Goal: Task Accomplishment & Management: Manage account settings

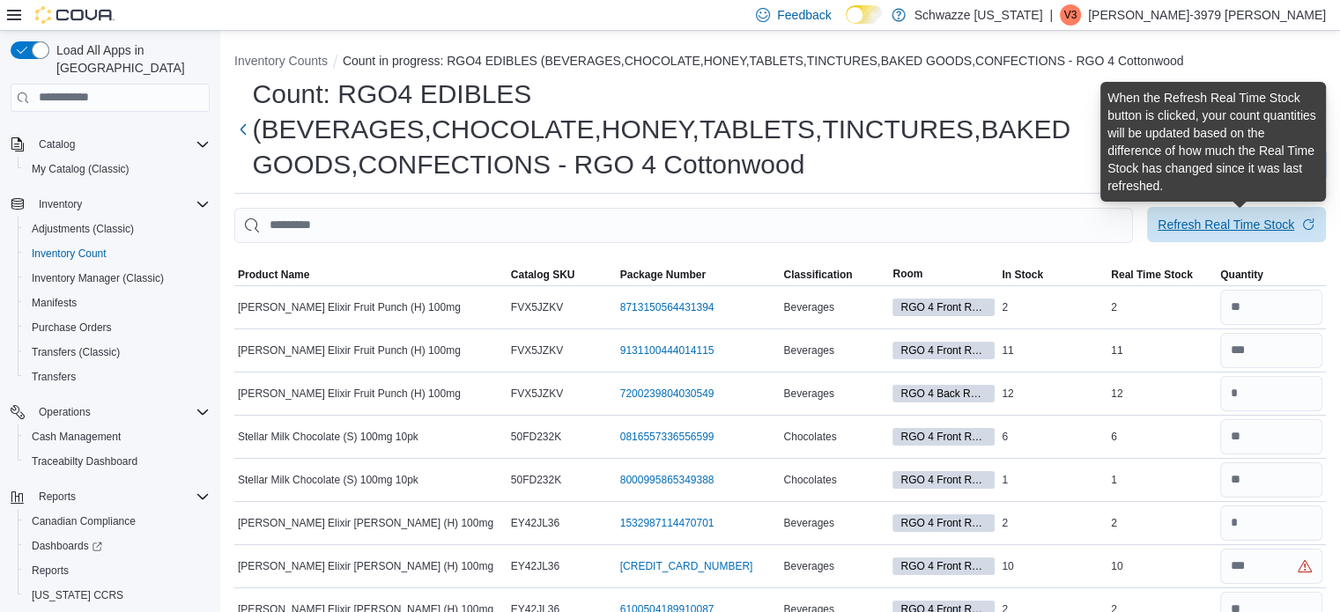
click at [1229, 223] on div "Refresh Real Time Stock" at bounding box center [1225, 225] width 137 height 18
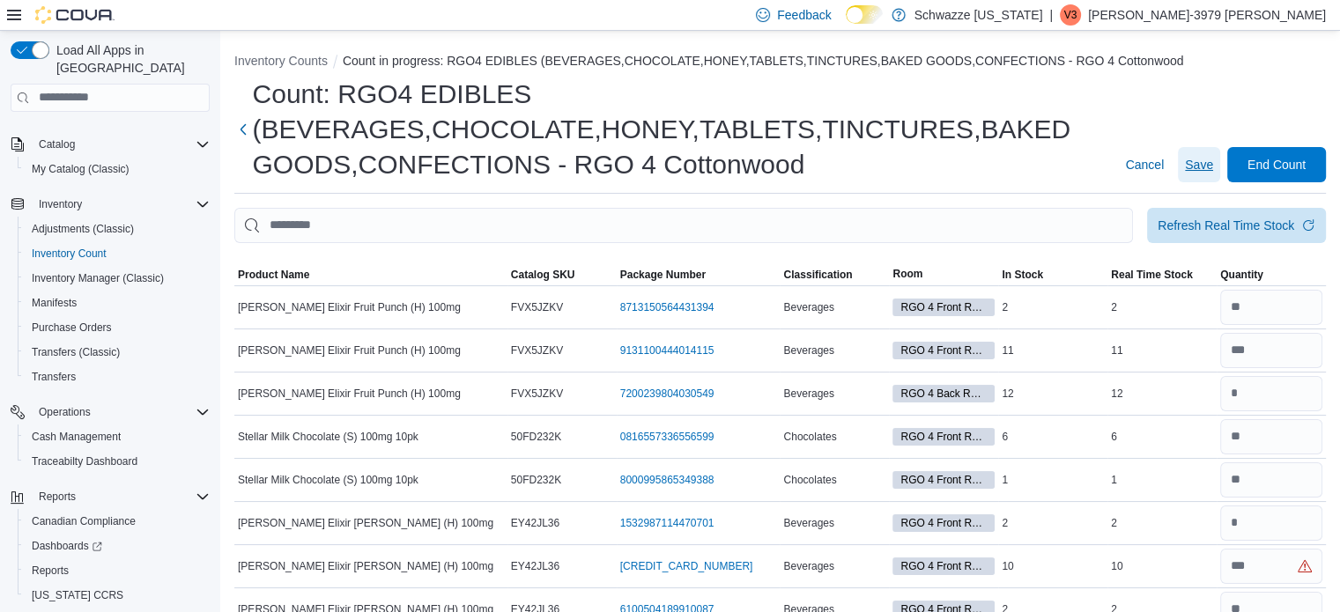
click at [1213, 161] on span "Save" at bounding box center [1199, 165] width 28 height 18
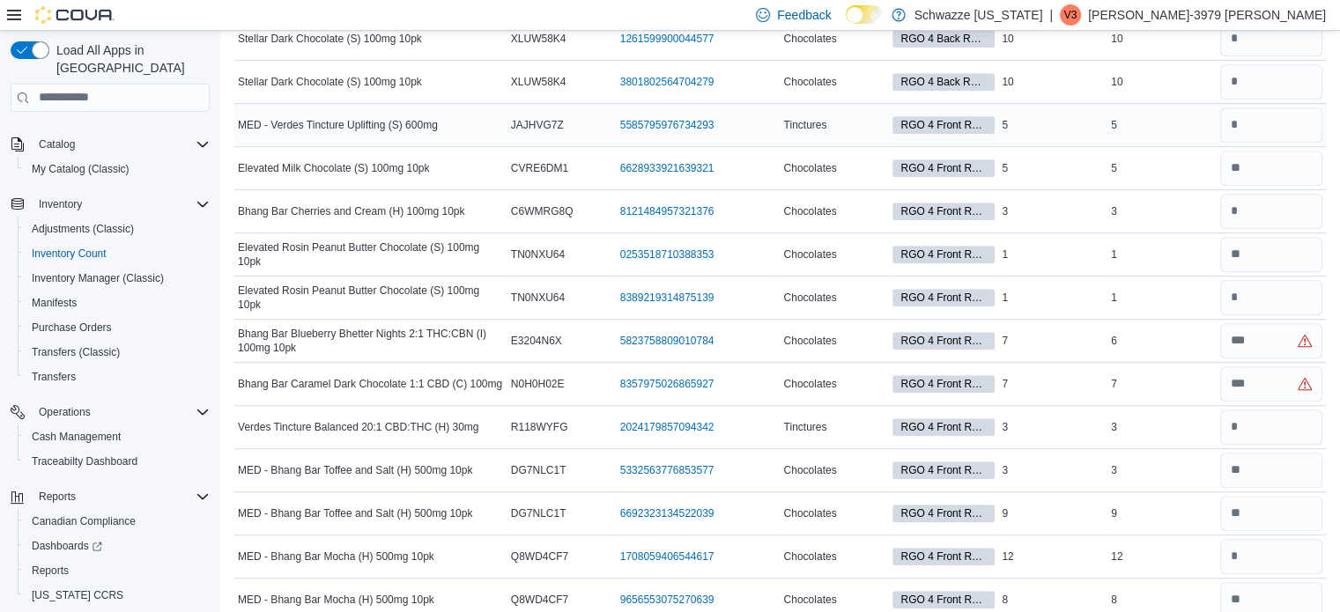
scroll to position [918, 0]
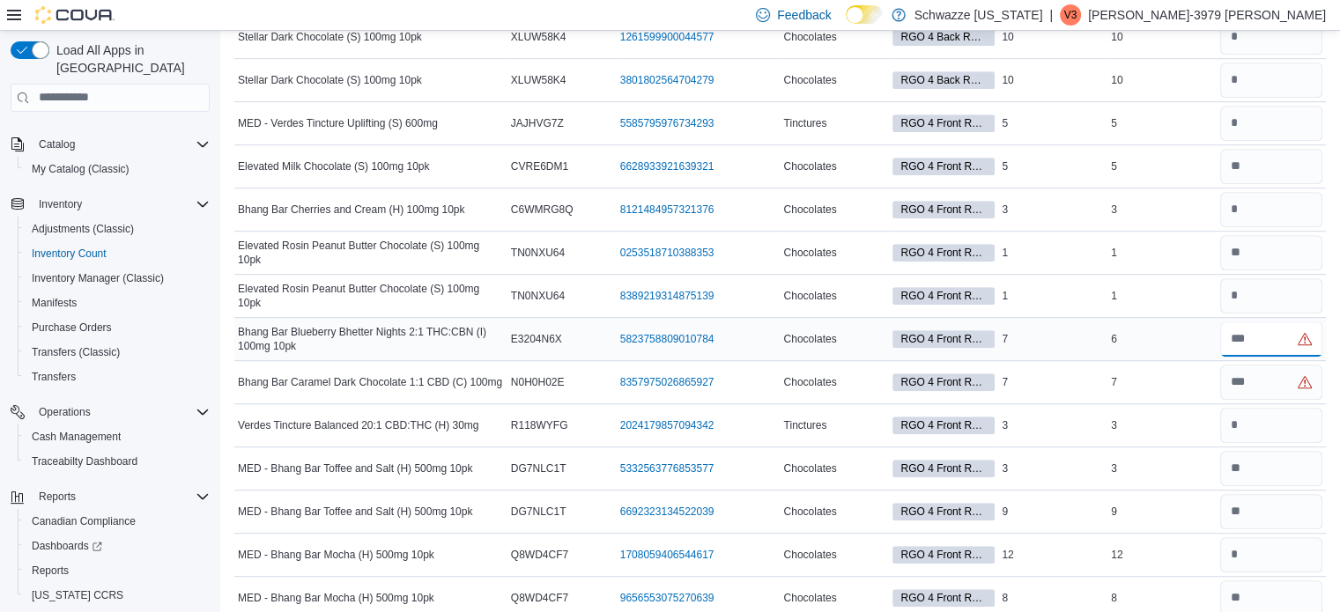
click at [1259, 337] on input "number" at bounding box center [1271, 338] width 102 height 35
type input "*"
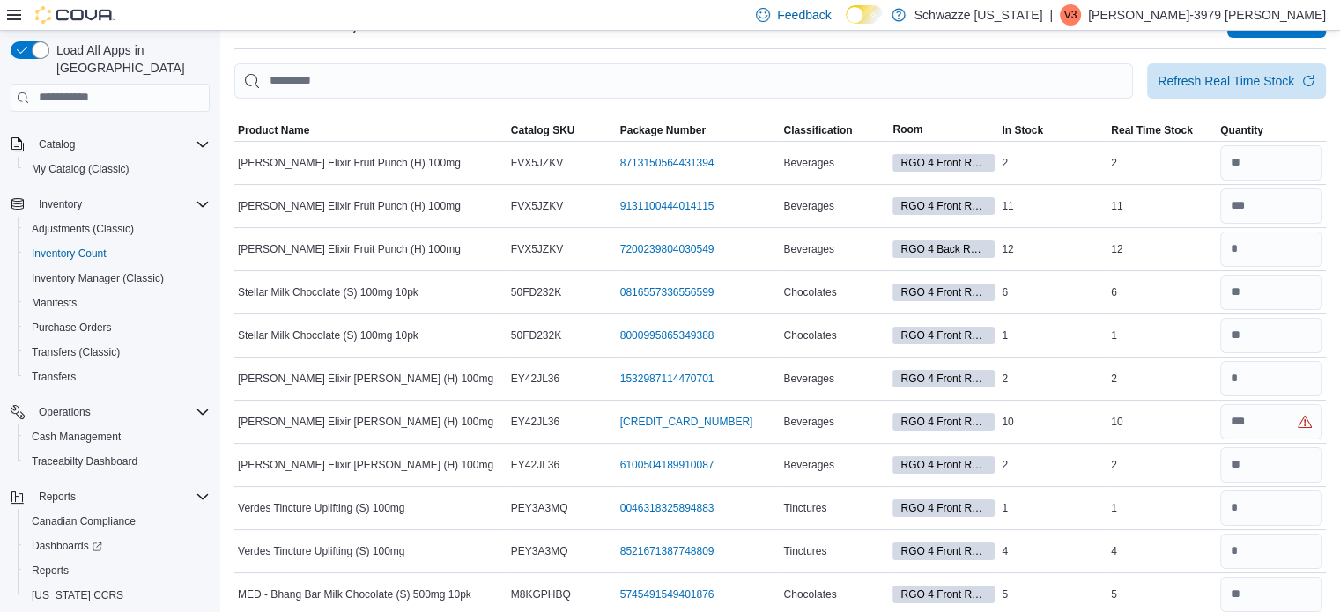
scroll to position [0, 0]
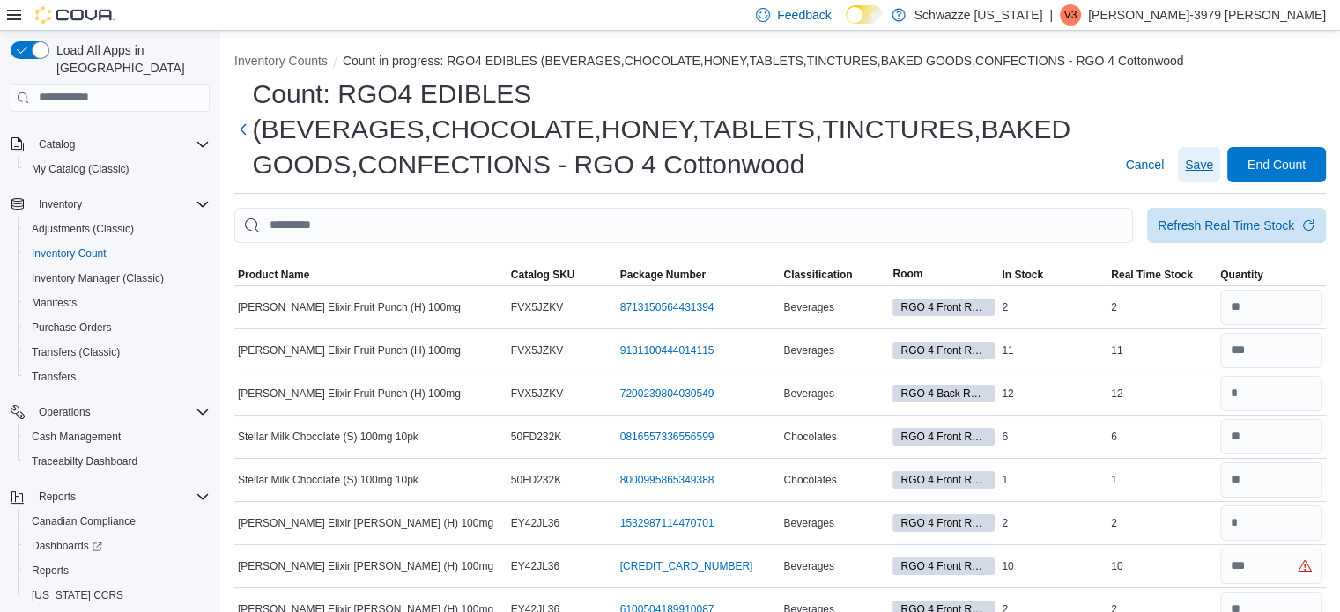
click at [1213, 160] on span "Save" at bounding box center [1199, 165] width 28 height 18
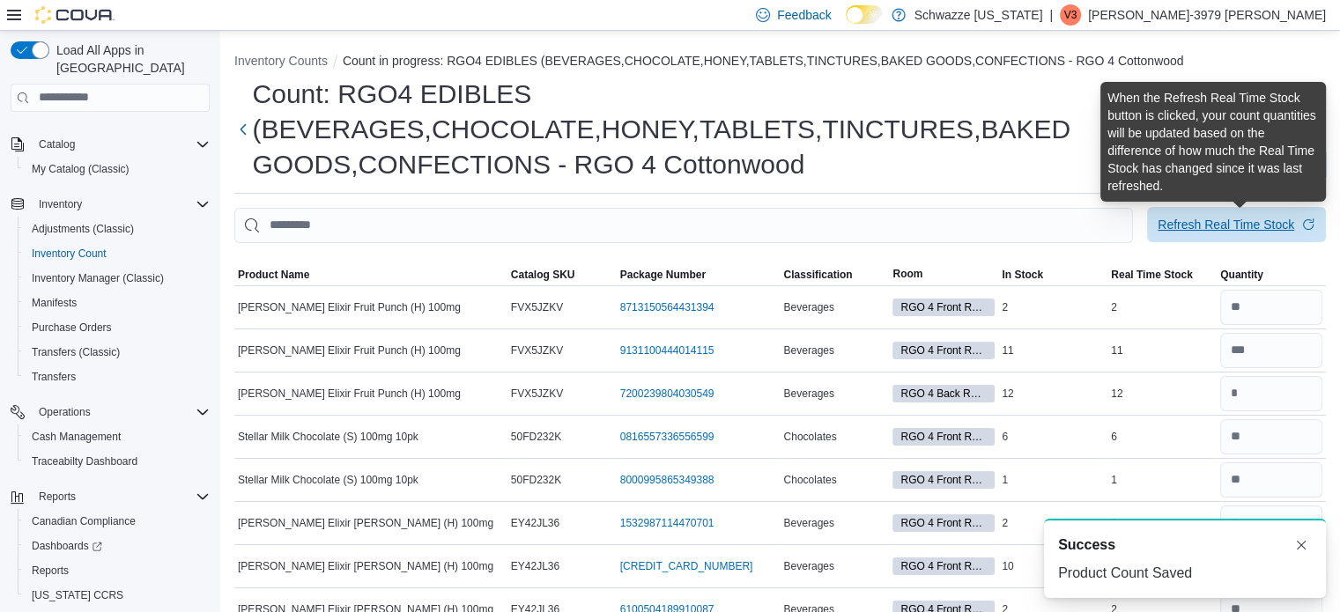
click at [1227, 226] on div "Refresh Real Time Stock" at bounding box center [1225, 225] width 137 height 18
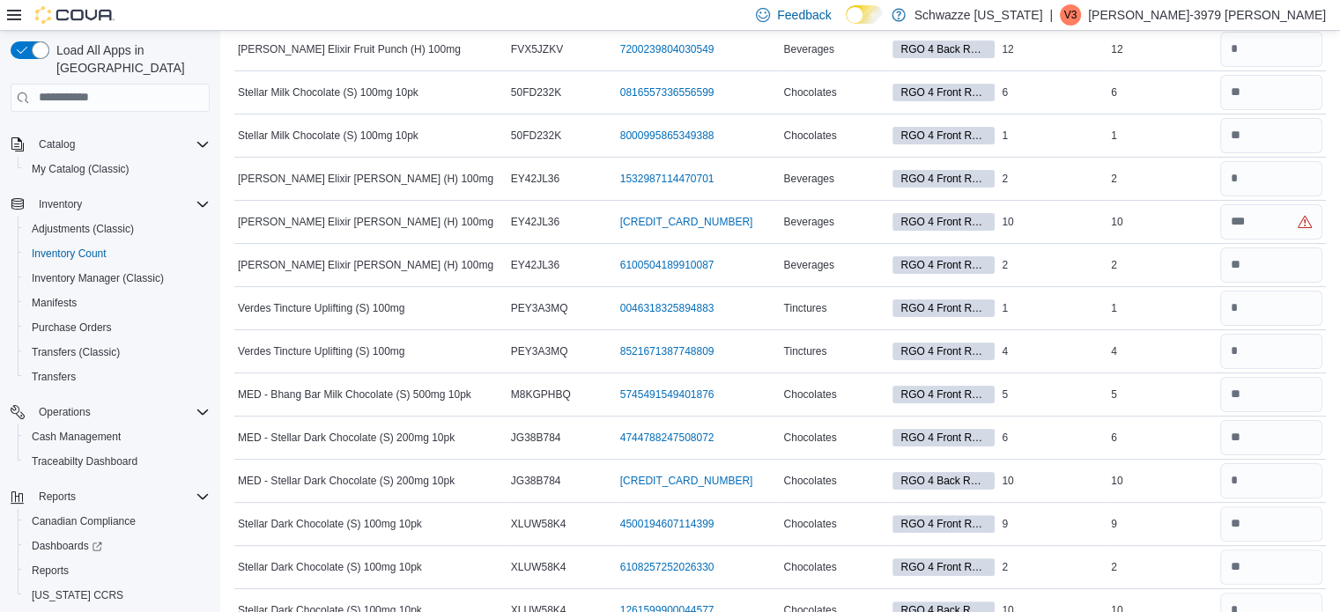
scroll to position [860, 0]
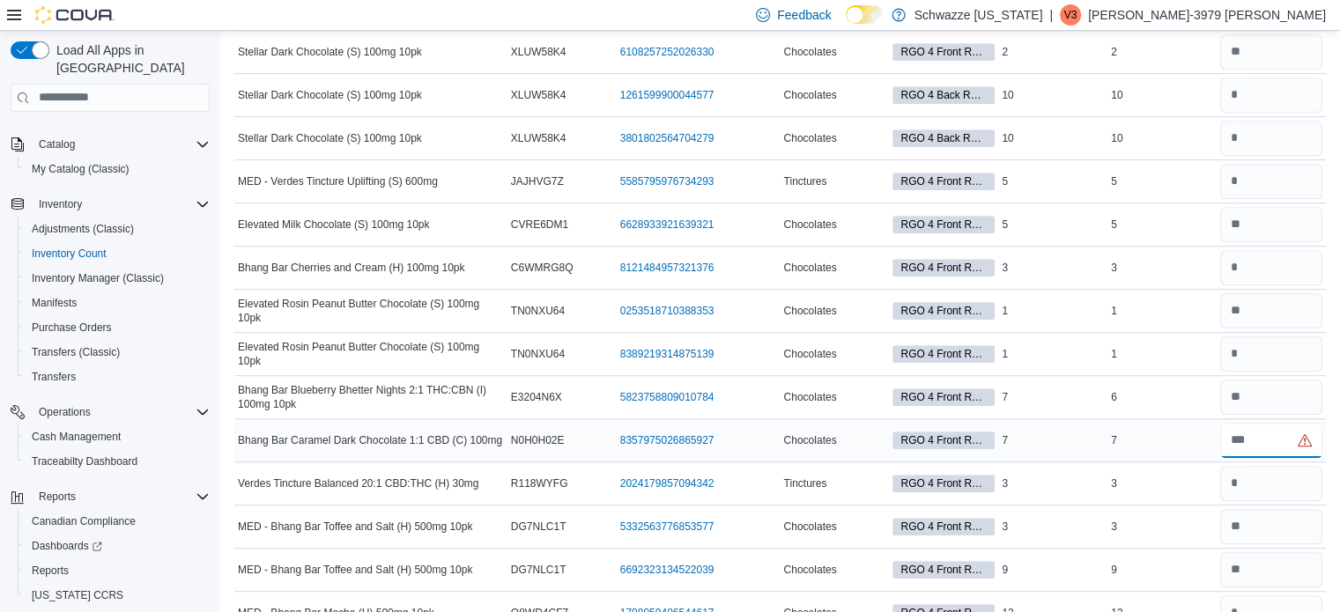
click at [1277, 439] on input "number" at bounding box center [1271, 440] width 102 height 35
type input "*"
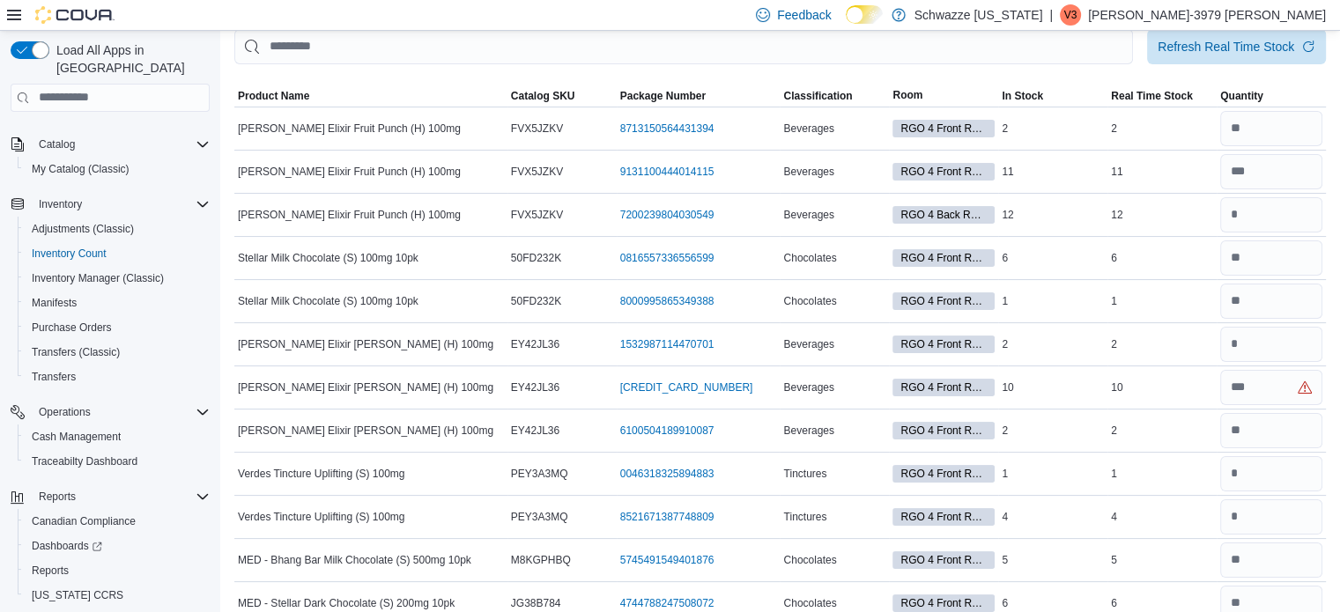
scroll to position [0, 0]
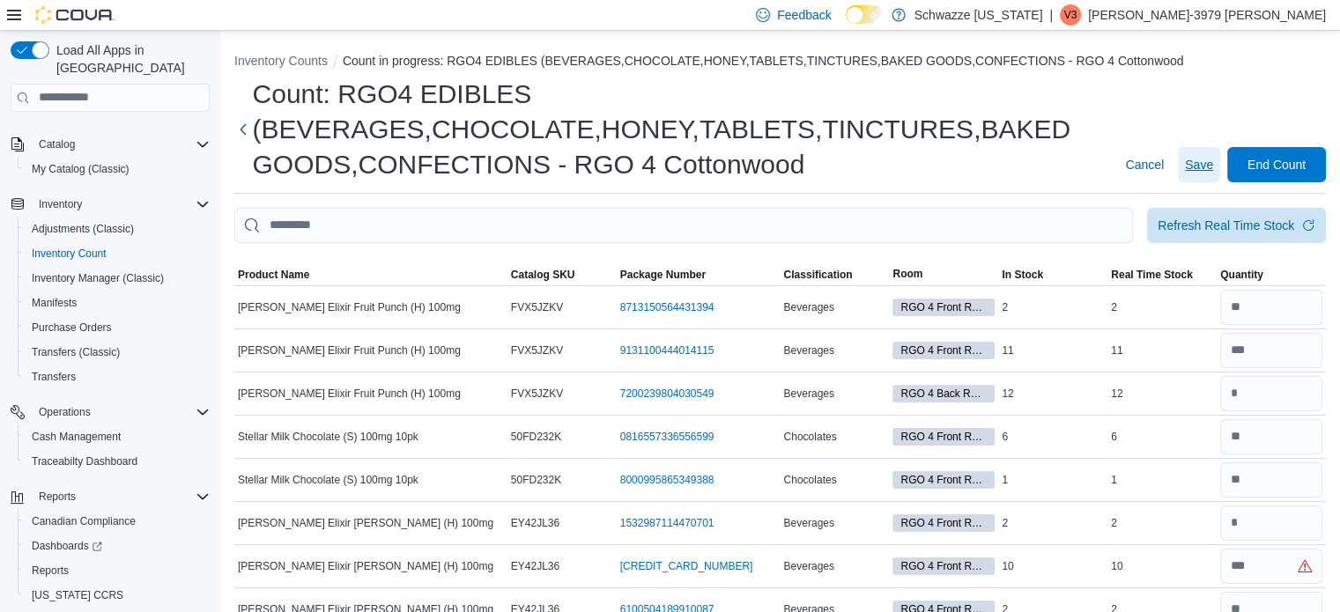
click at [1201, 167] on span "Save" at bounding box center [1199, 165] width 28 height 18
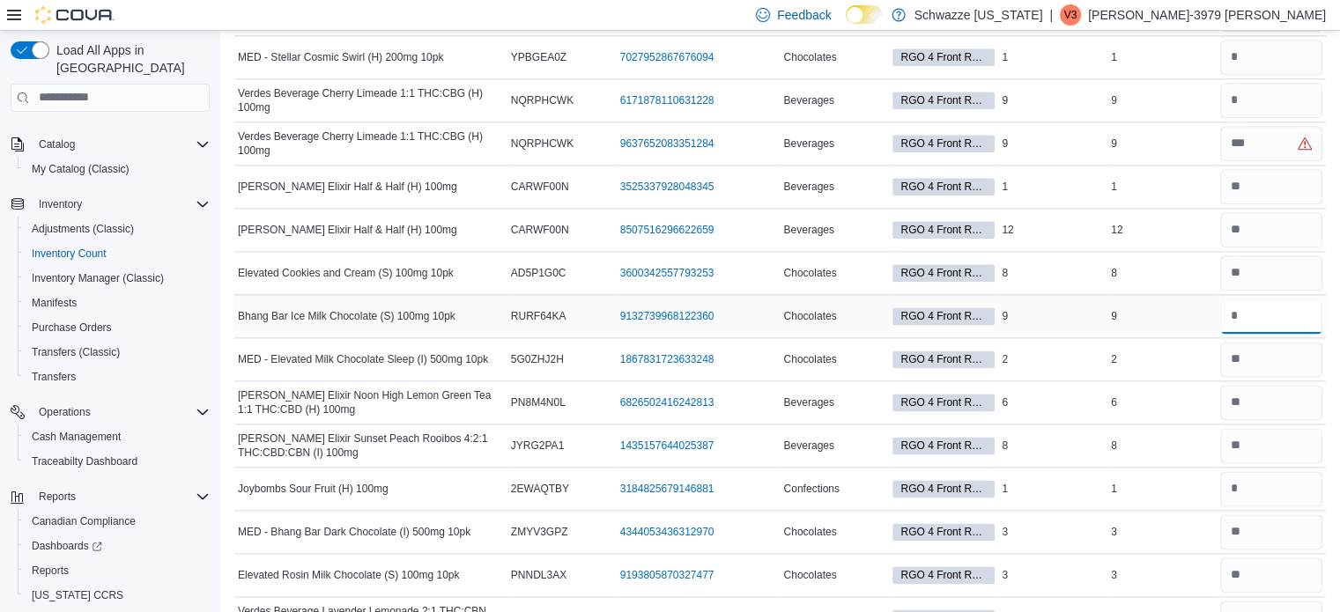
click at [1264, 305] on input "number" at bounding box center [1271, 316] width 102 height 35
type input "*"
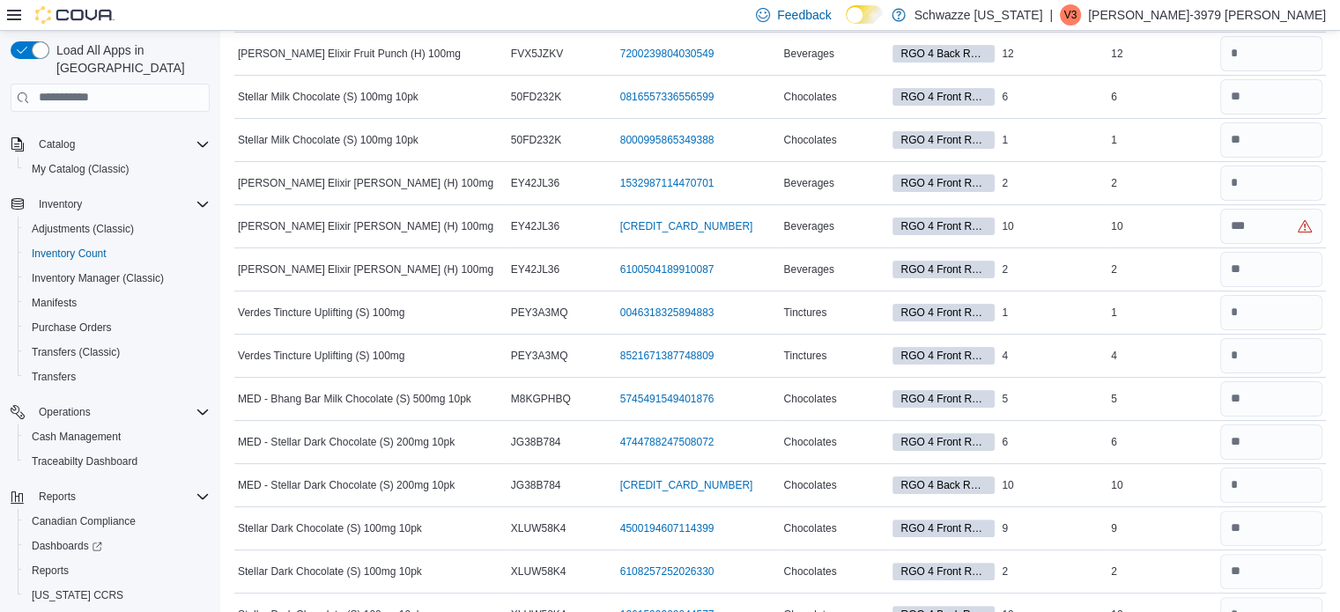
scroll to position [0, 0]
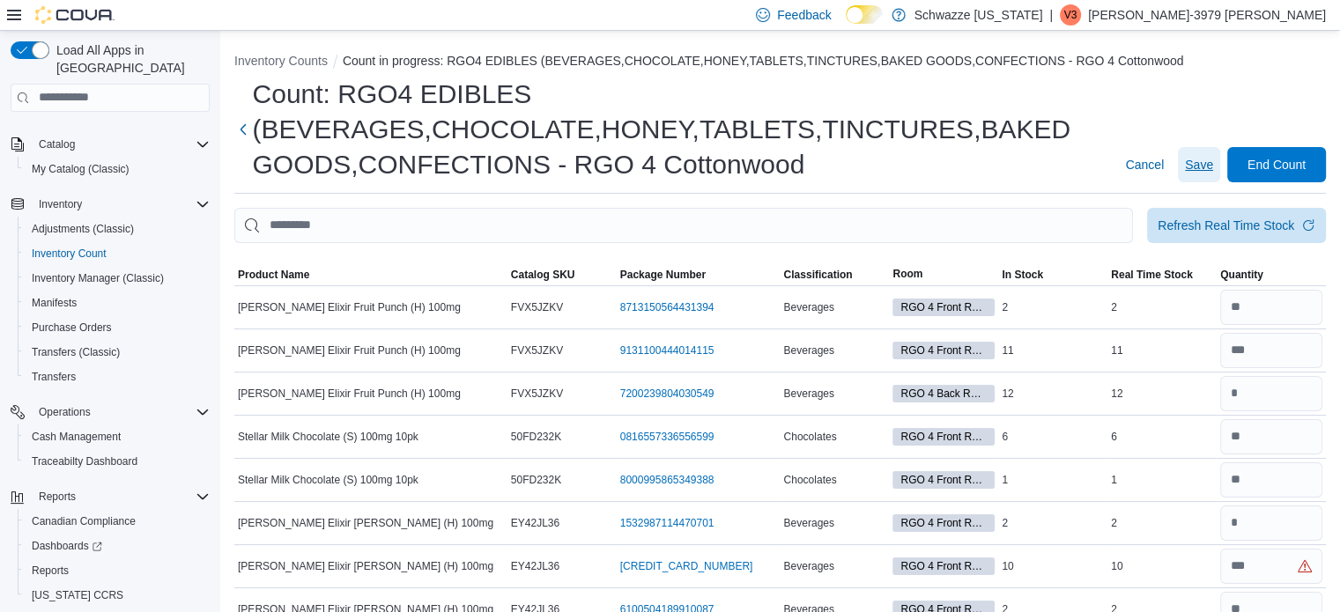
click at [1207, 158] on span "Save" at bounding box center [1199, 165] width 28 height 18
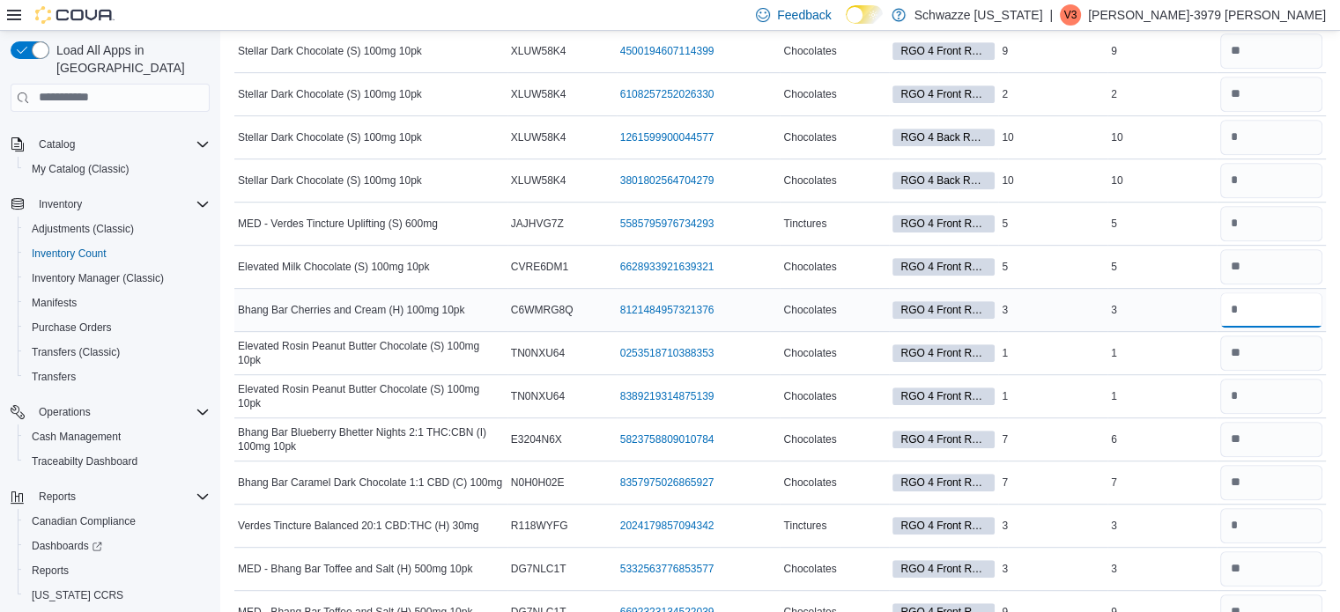
click at [1268, 309] on input "number" at bounding box center [1271, 309] width 102 height 35
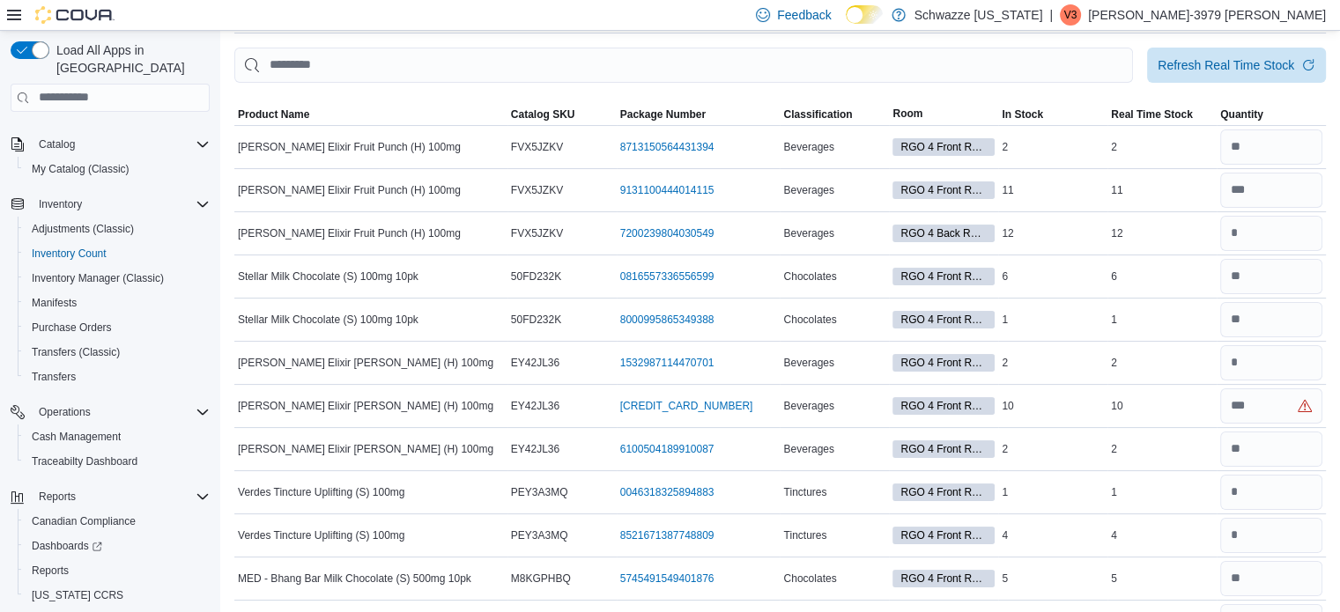
scroll to position [0, 0]
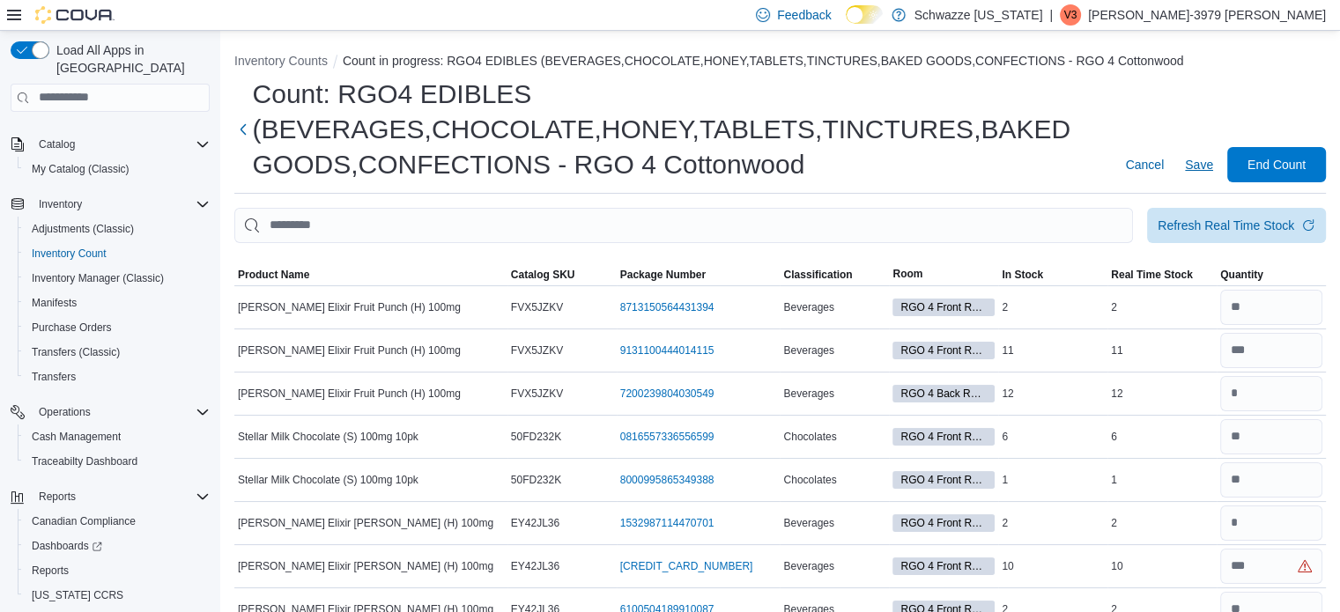
type input "*"
click at [1212, 161] on span "Save" at bounding box center [1199, 165] width 28 height 18
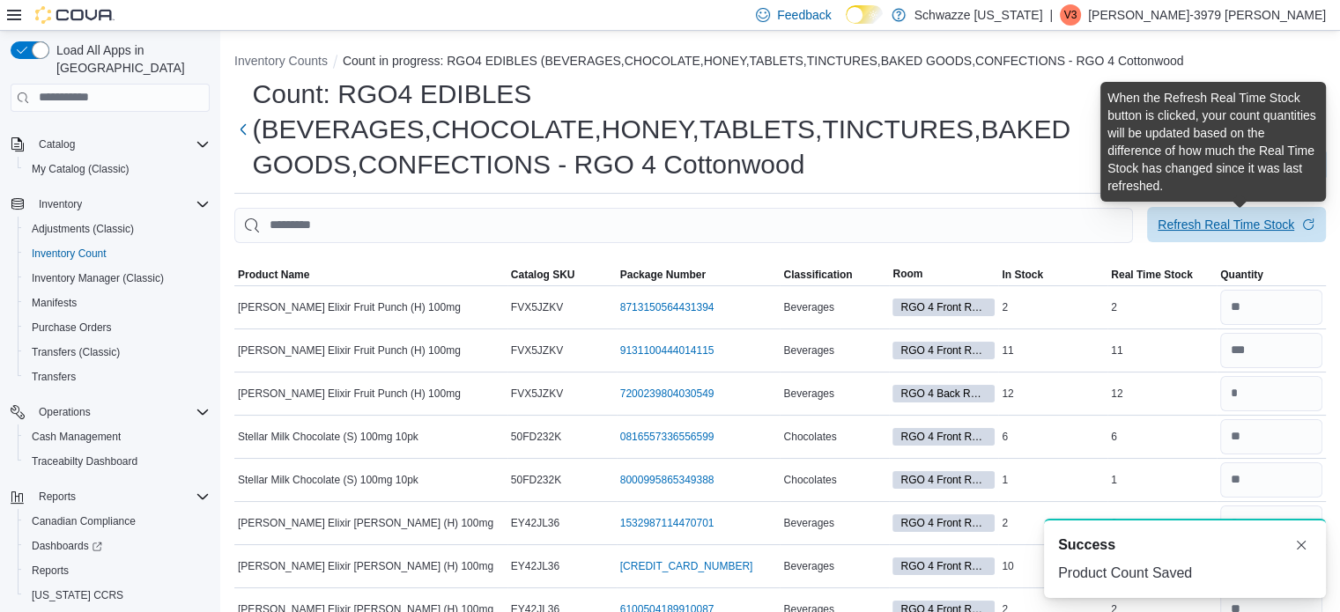
click at [1222, 231] on div "Refresh Real Time Stock" at bounding box center [1225, 225] width 137 height 18
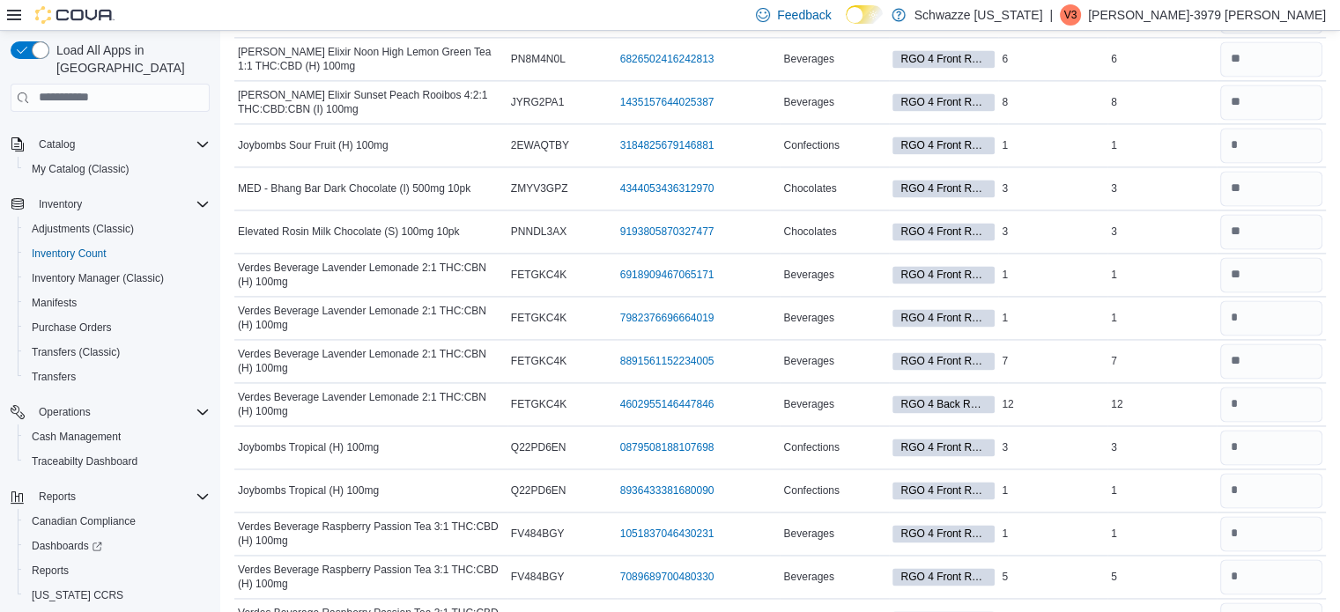
scroll to position [2579, 0]
click at [1261, 439] on input "number" at bounding box center [1271, 447] width 102 height 35
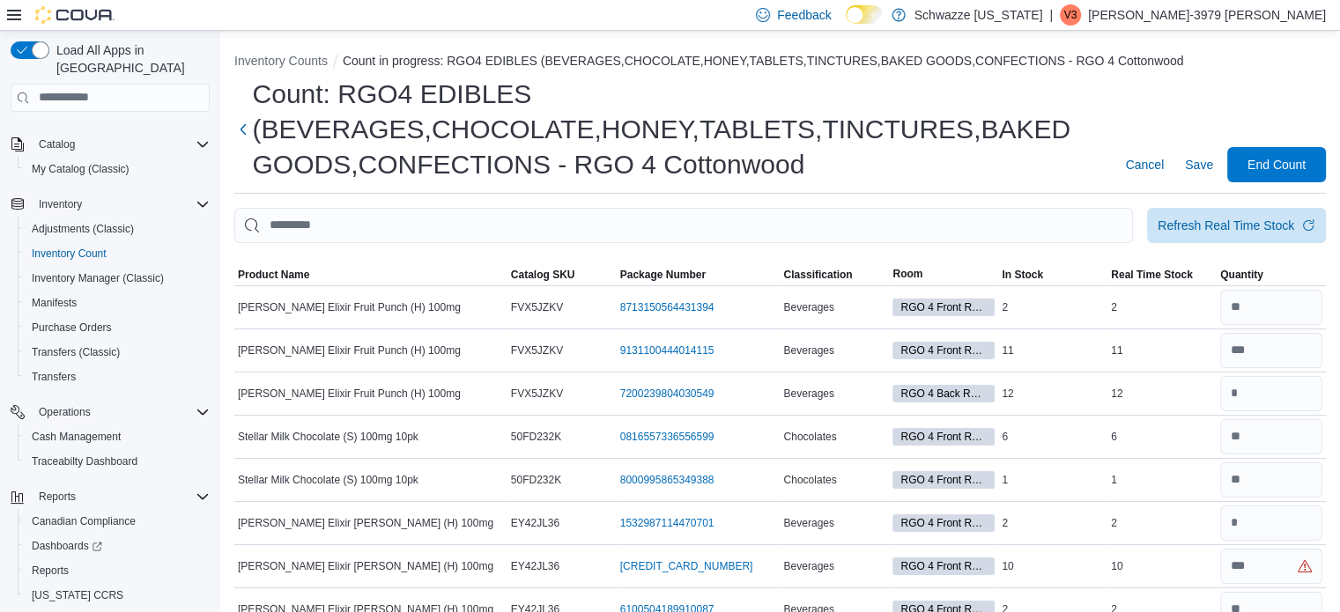
scroll to position [2708, 0]
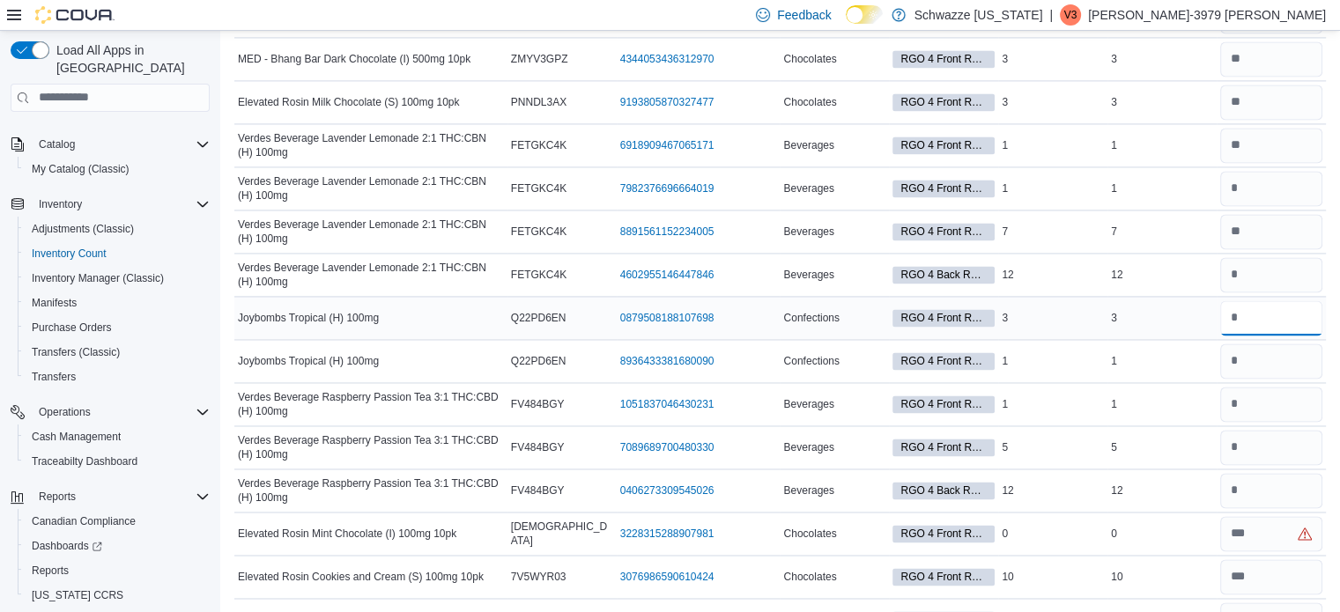
click at [1259, 309] on input "number" at bounding box center [1271, 317] width 102 height 35
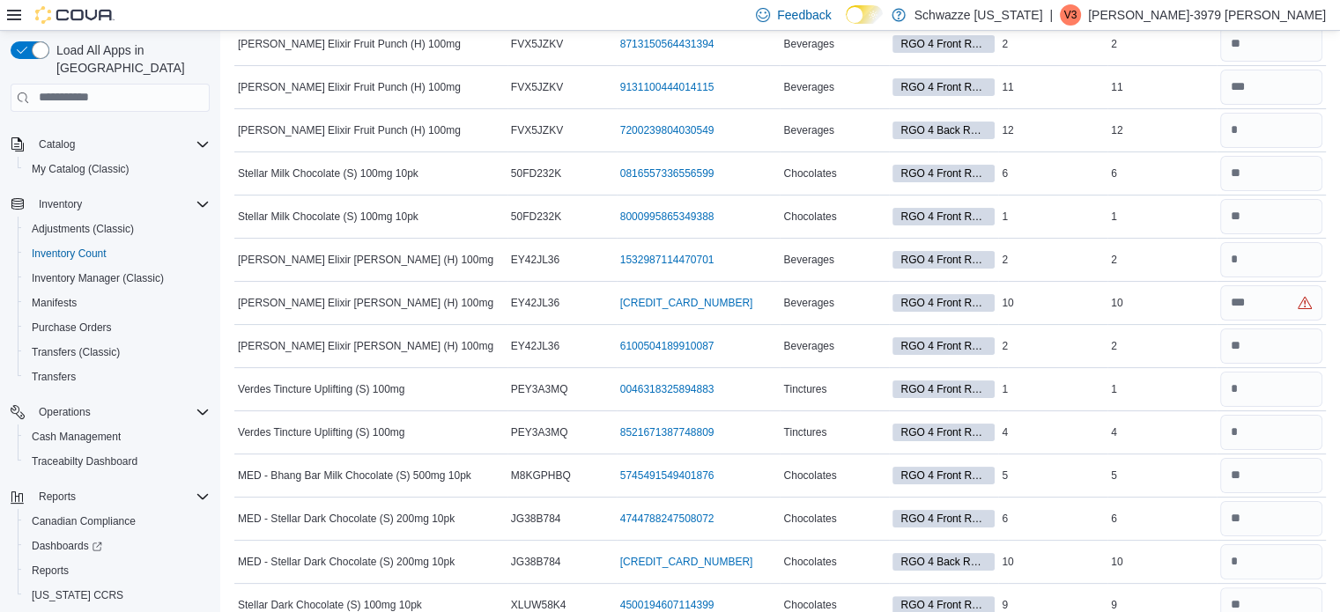
scroll to position [0, 0]
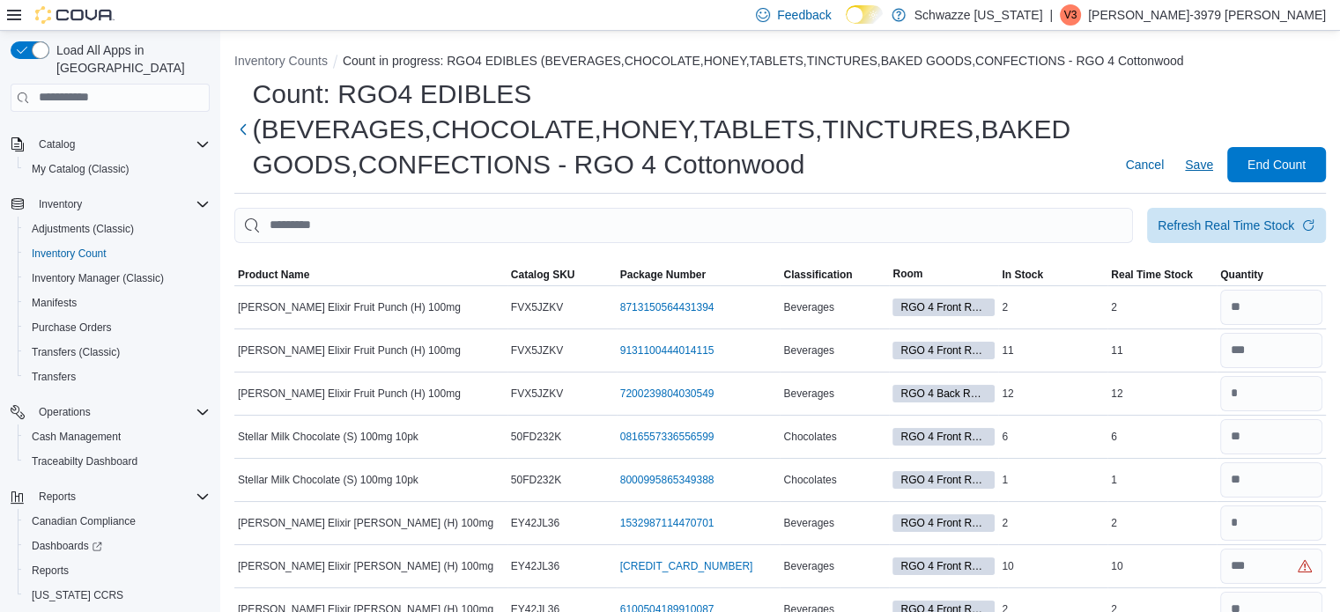
type input "*"
click at [1213, 166] on span "Save" at bounding box center [1199, 165] width 28 height 18
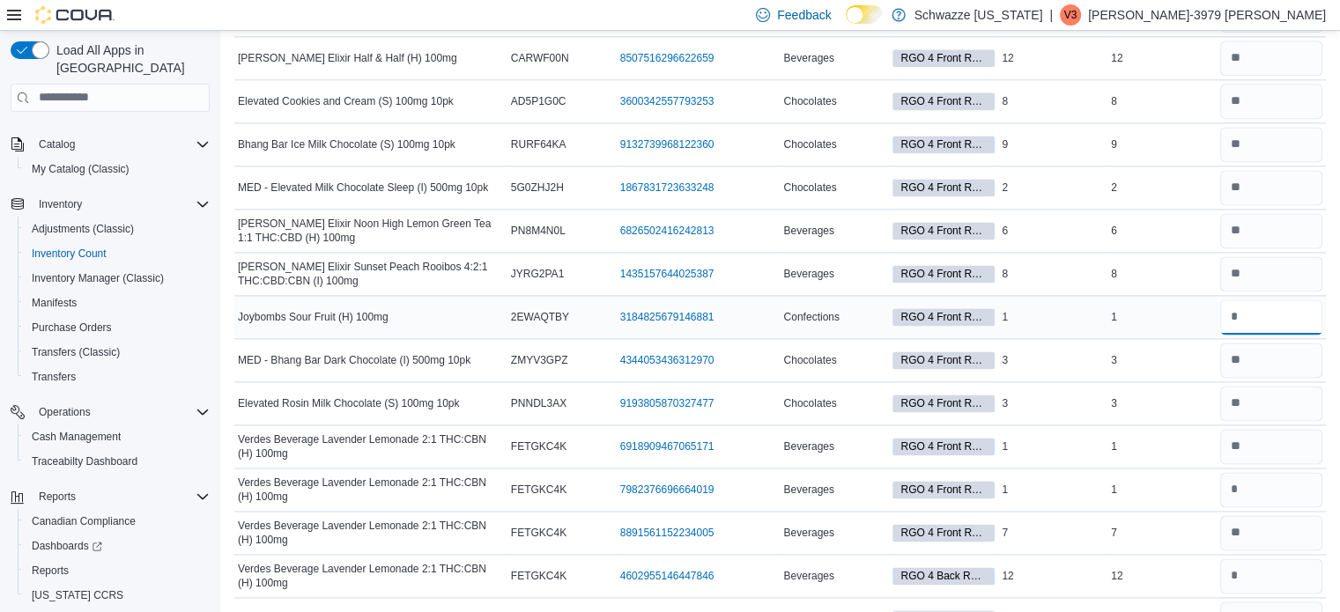
click at [1260, 304] on input "number" at bounding box center [1271, 316] width 102 height 35
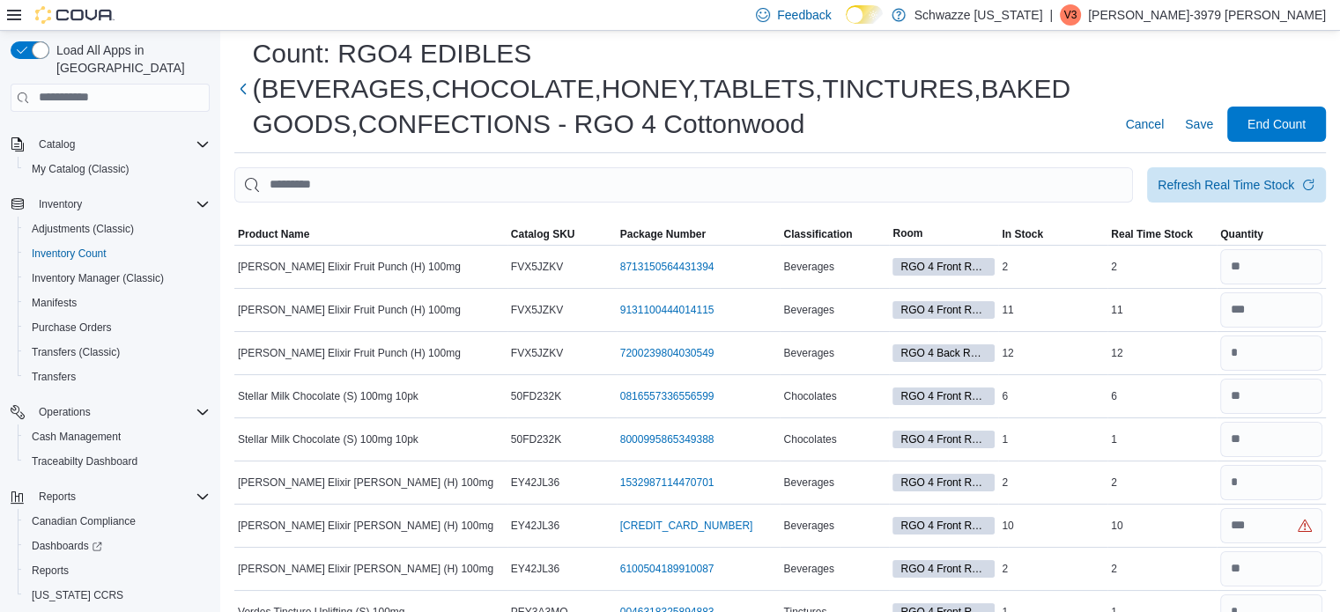
scroll to position [0, 0]
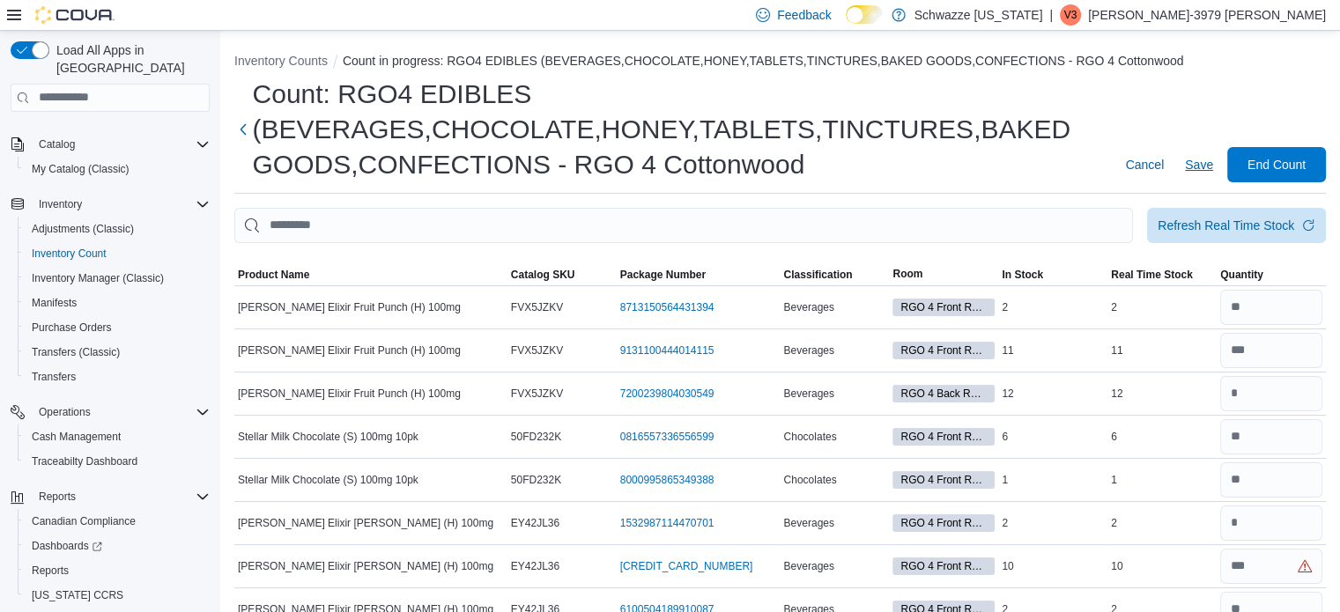
type input "*"
click at [1203, 171] on span "Save" at bounding box center [1199, 165] width 28 height 18
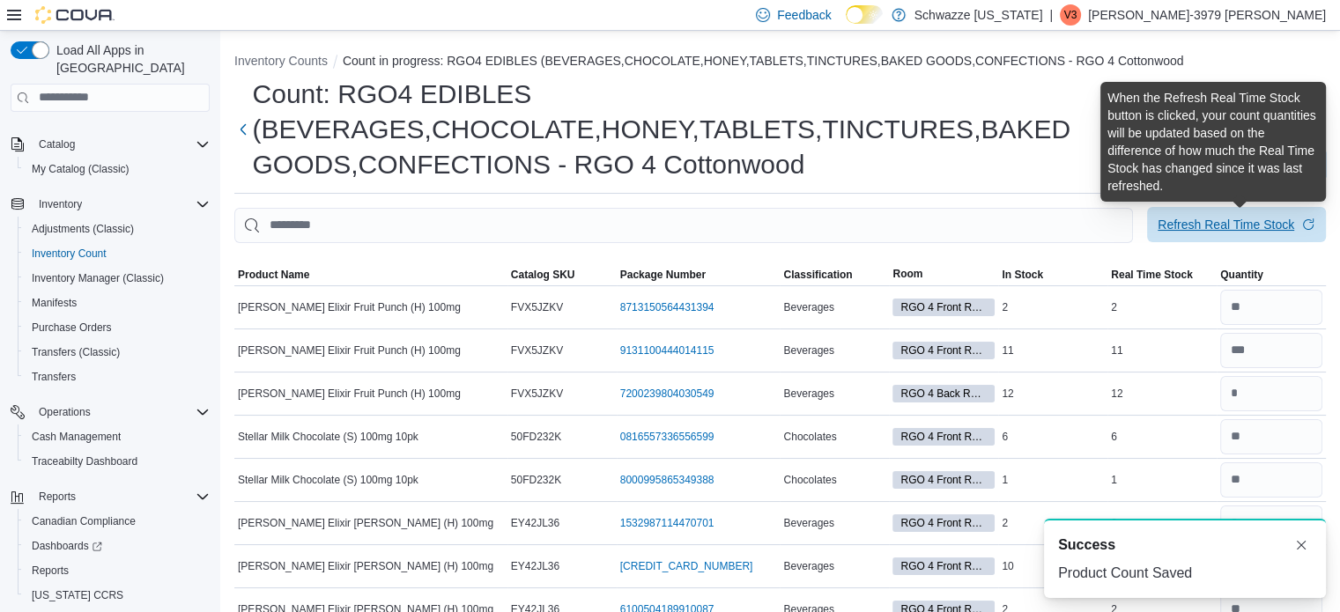
click at [1220, 226] on div "Refresh Real Time Stock" at bounding box center [1225, 225] width 137 height 18
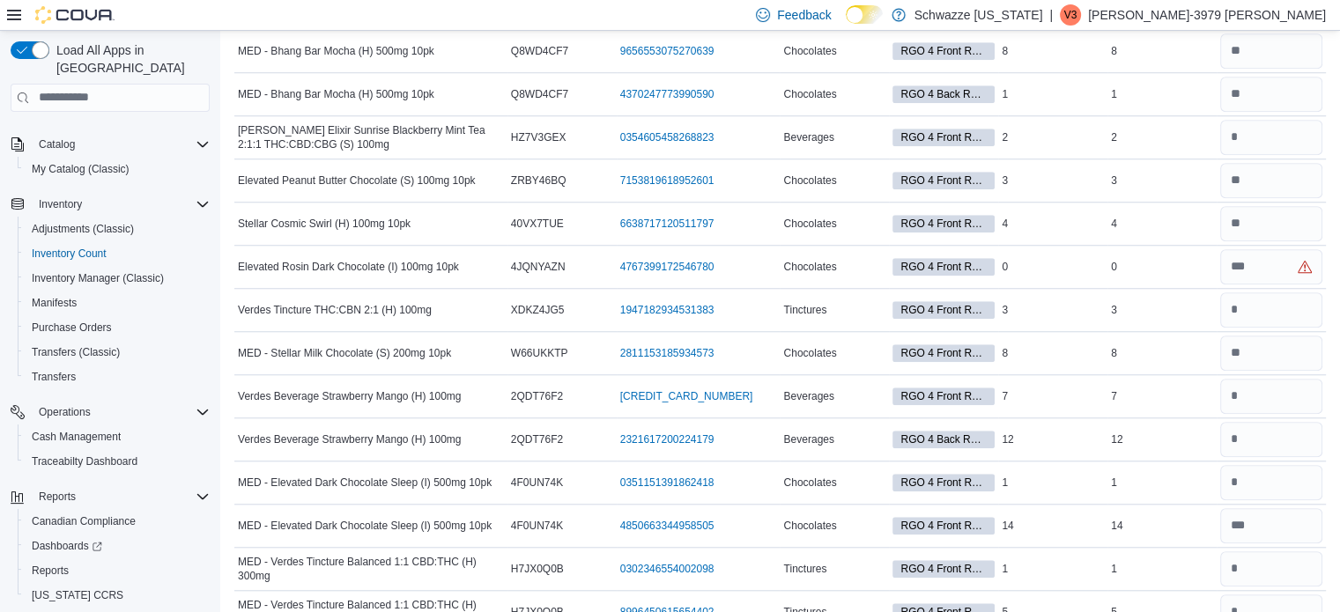
scroll to position [1469, 0]
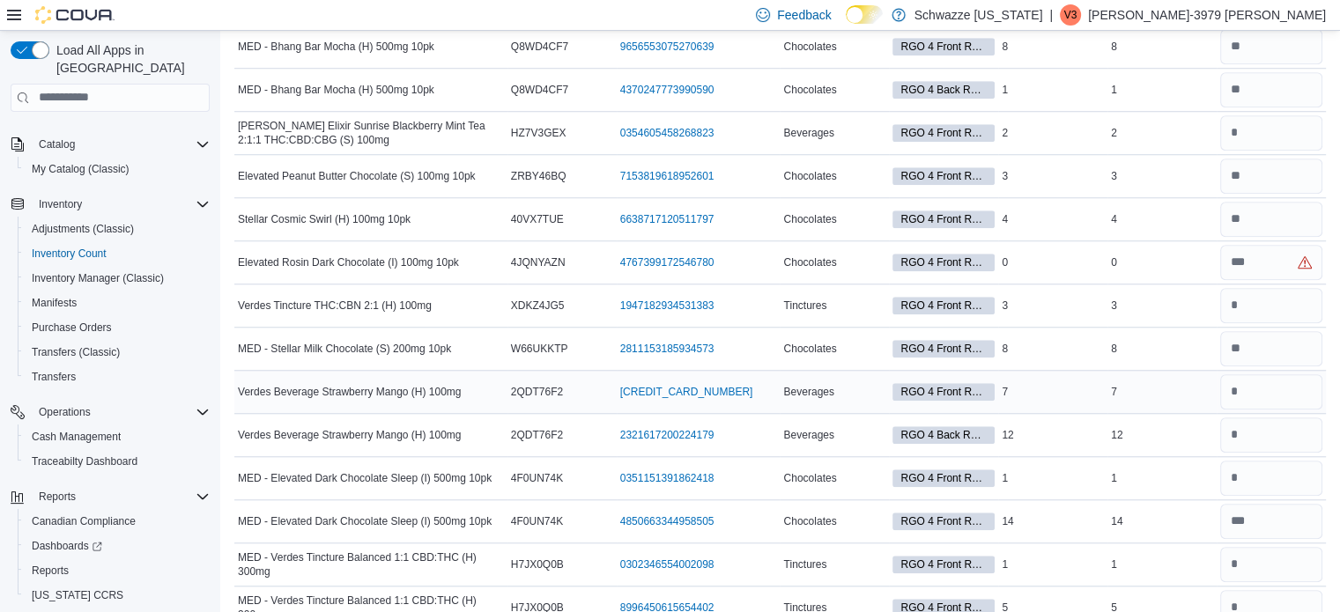
click at [1190, 381] on div "7" at bounding box center [1161, 391] width 109 height 21
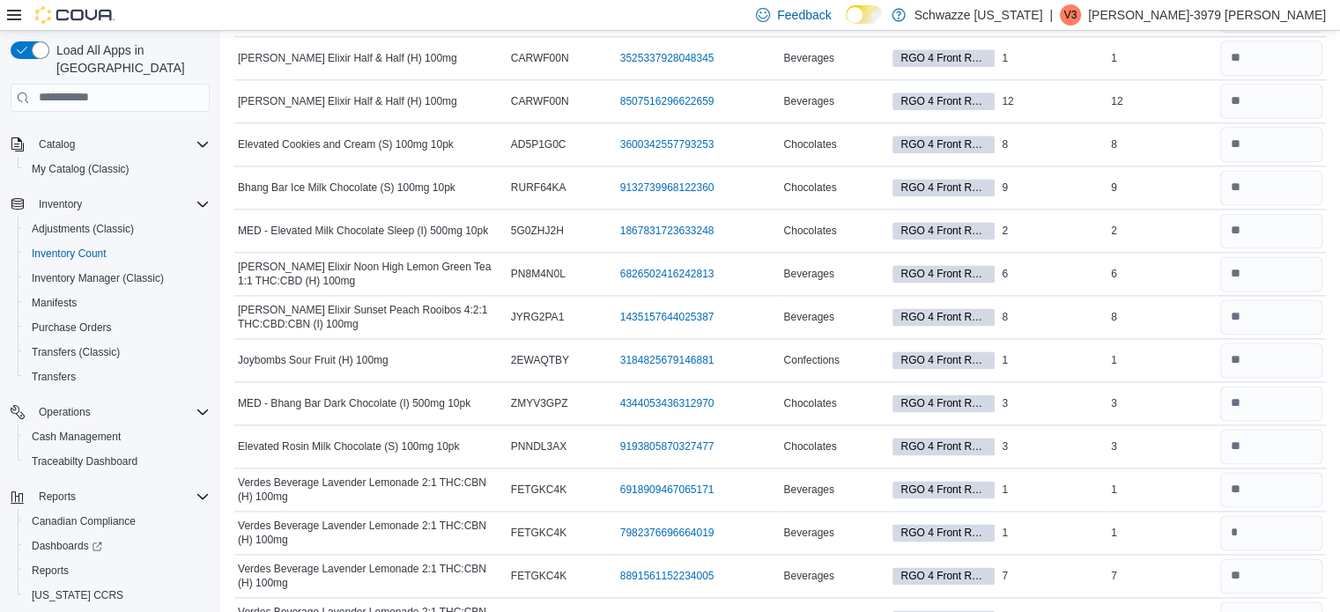
scroll to position [516, 0]
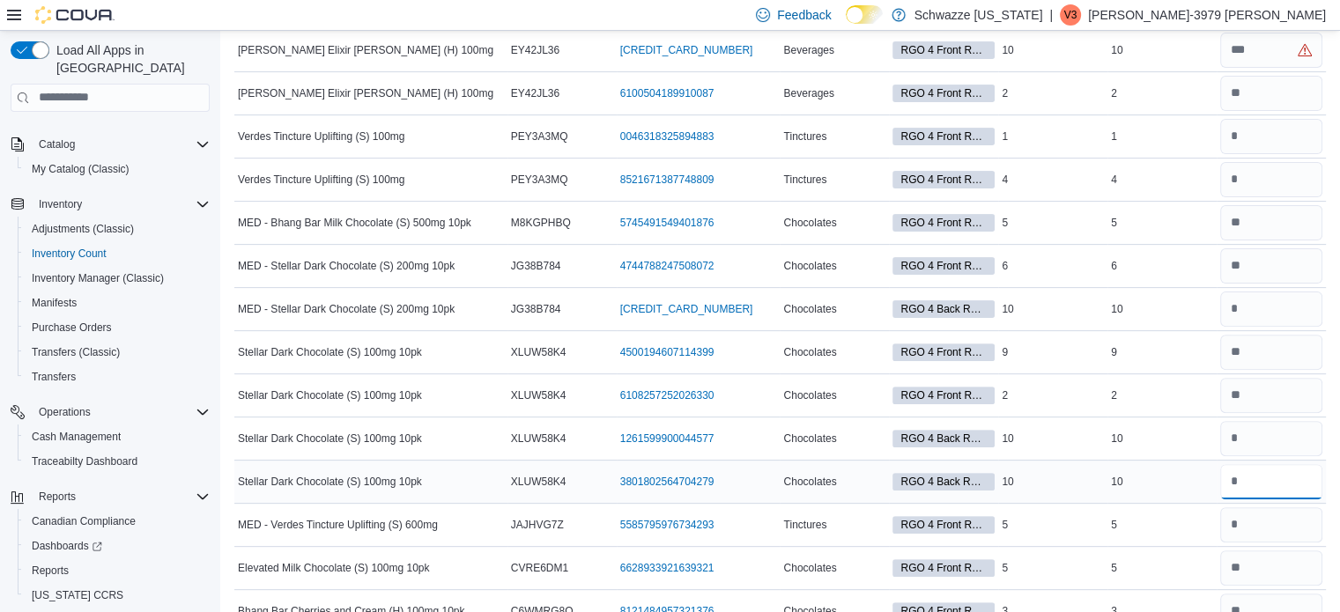
click at [1281, 482] on input "number" at bounding box center [1271, 481] width 102 height 35
type input "**"
click at [1266, 425] on input "number" at bounding box center [1271, 438] width 102 height 35
type input "**"
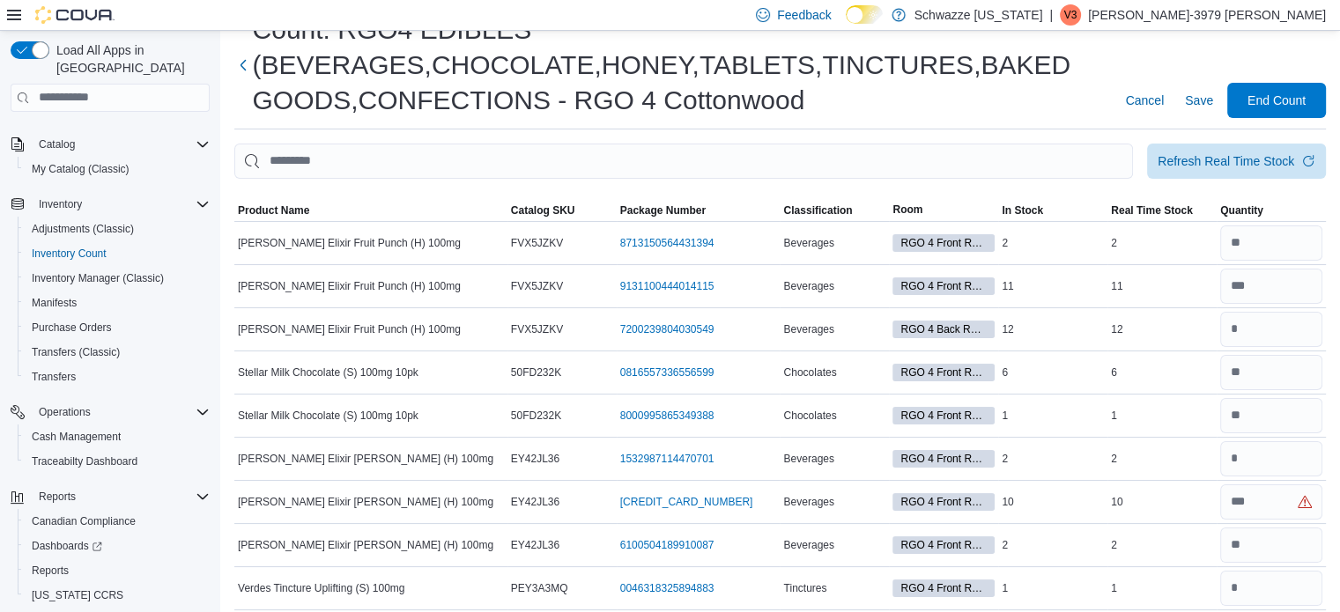
scroll to position [0, 0]
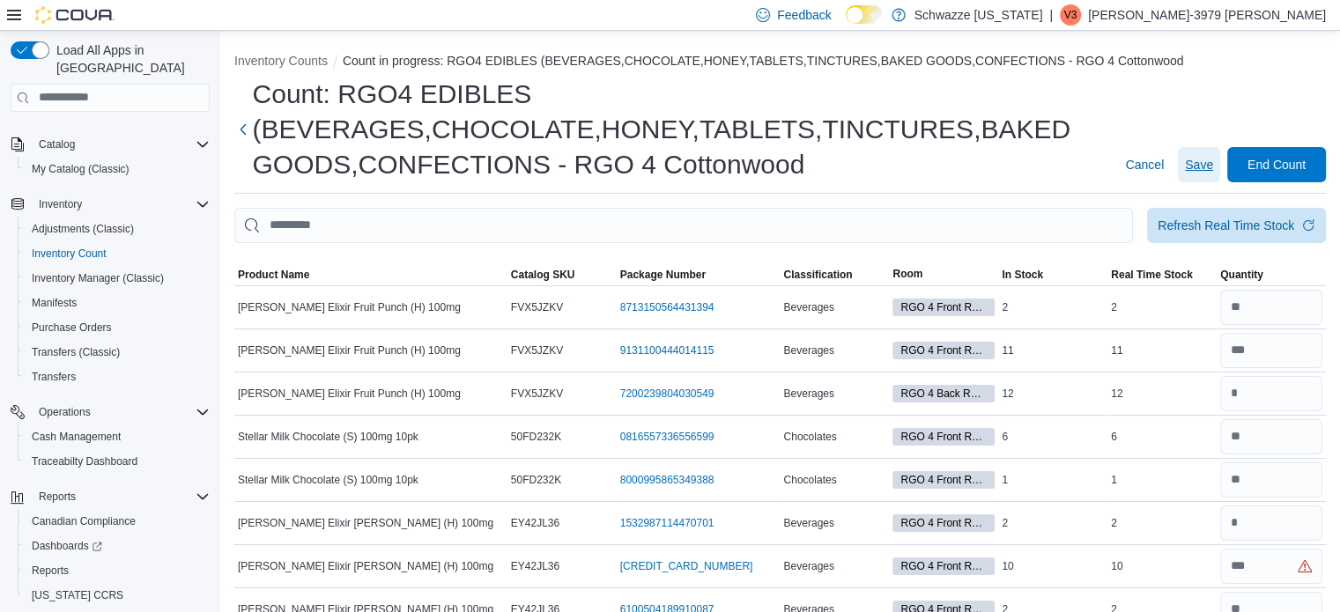
click at [1210, 161] on span "Save" at bounding box center [1199, 165] width 28 height 18
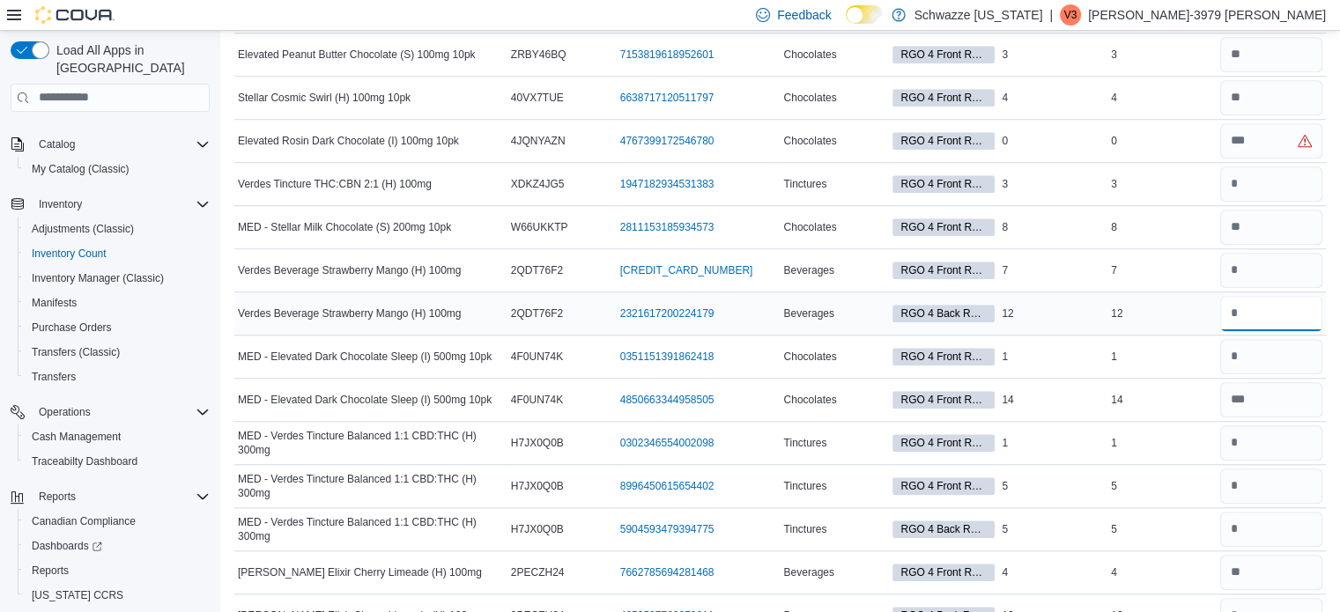
click at [1251, 296] on input "number" at bounding box center [1271, 313] width 102 height 35
type input "**"
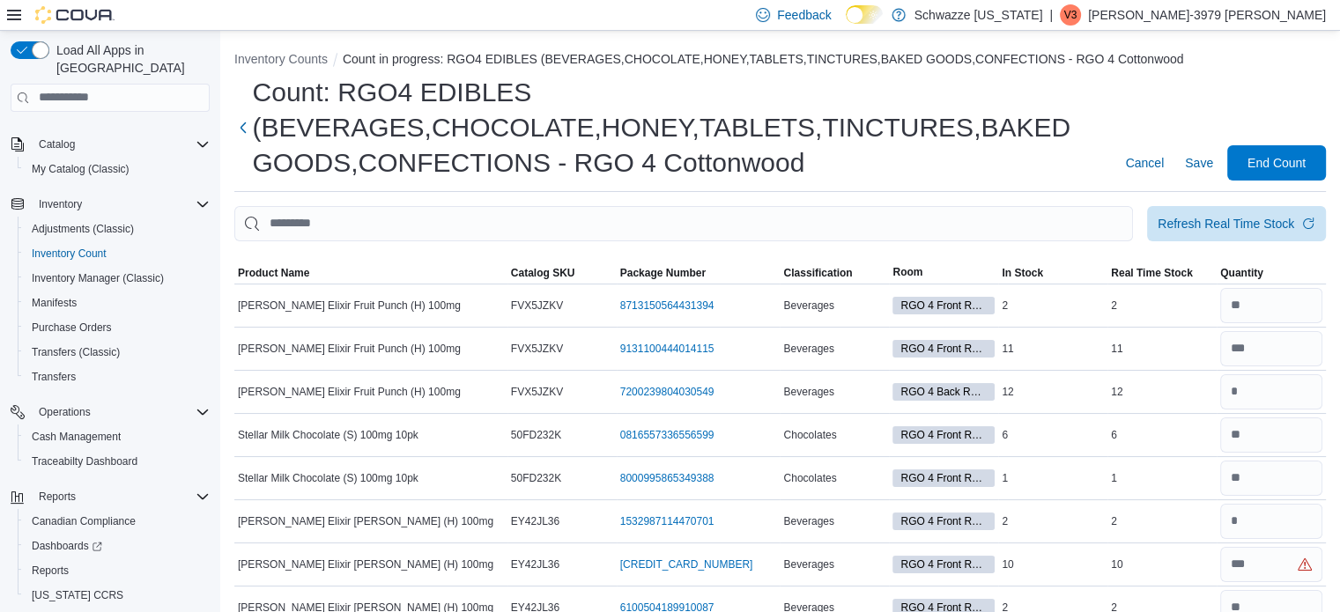
scroll to position [0, 0]
click at [1213, 174] on span "Save" at bounding box center [1199, 164] width 28 height 35
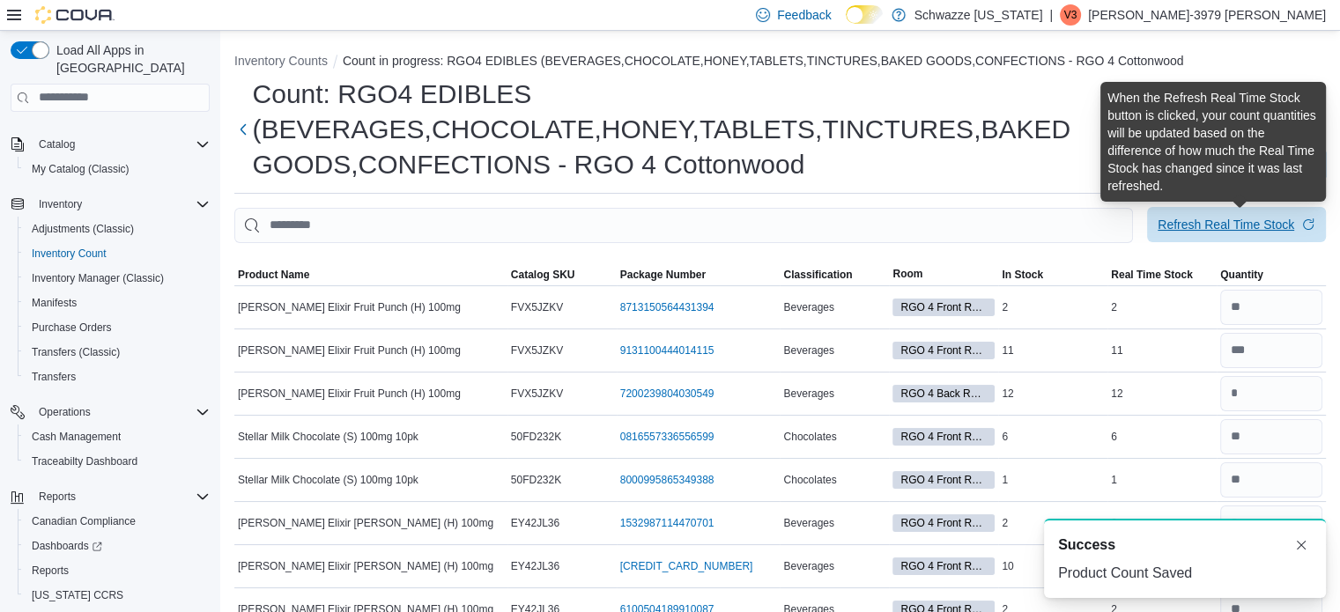
click at [1226, 221] on div "Refresh Real Time Stock" at bounding box center [1225, 225] width 137 height 18
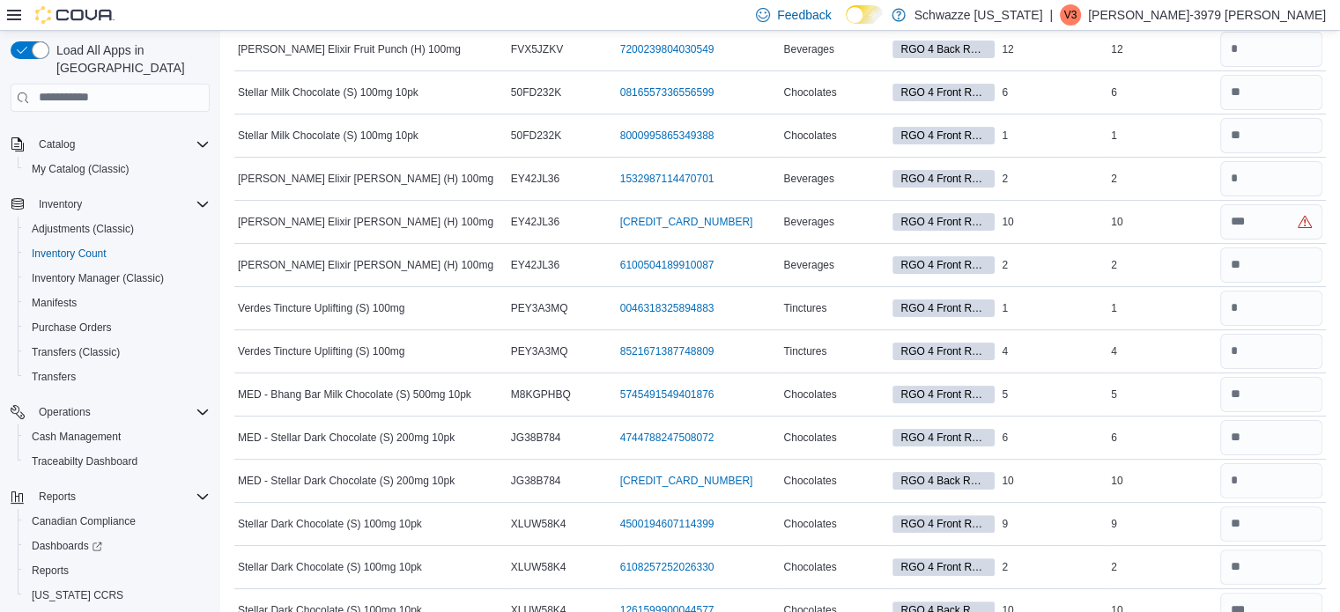
scroll to position [2665, 0]
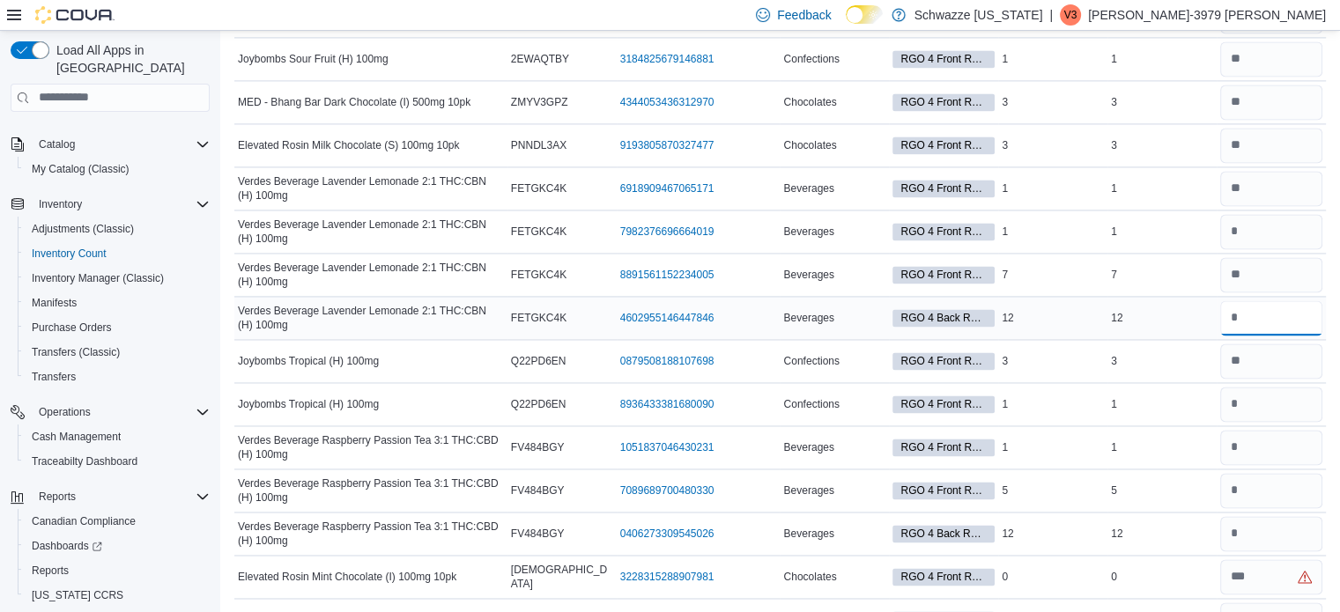
click at [1242, 300] on input "number" at bounding box center [1271, 317] width 102 height 35
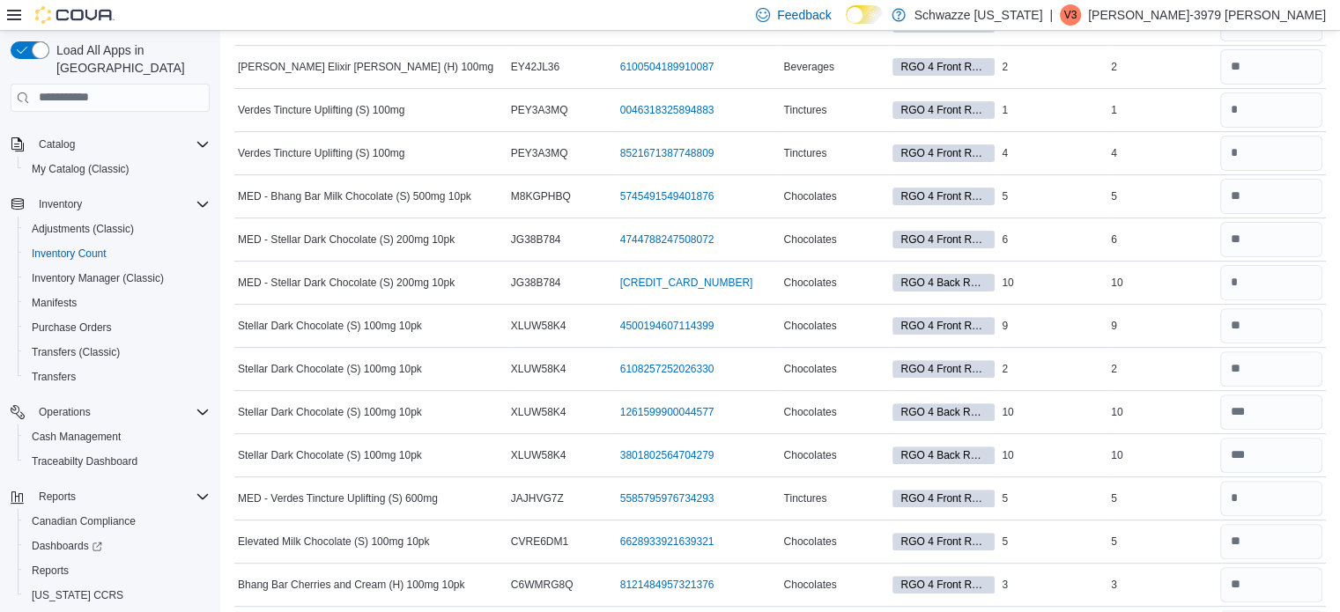
scroll to position [0, 0]
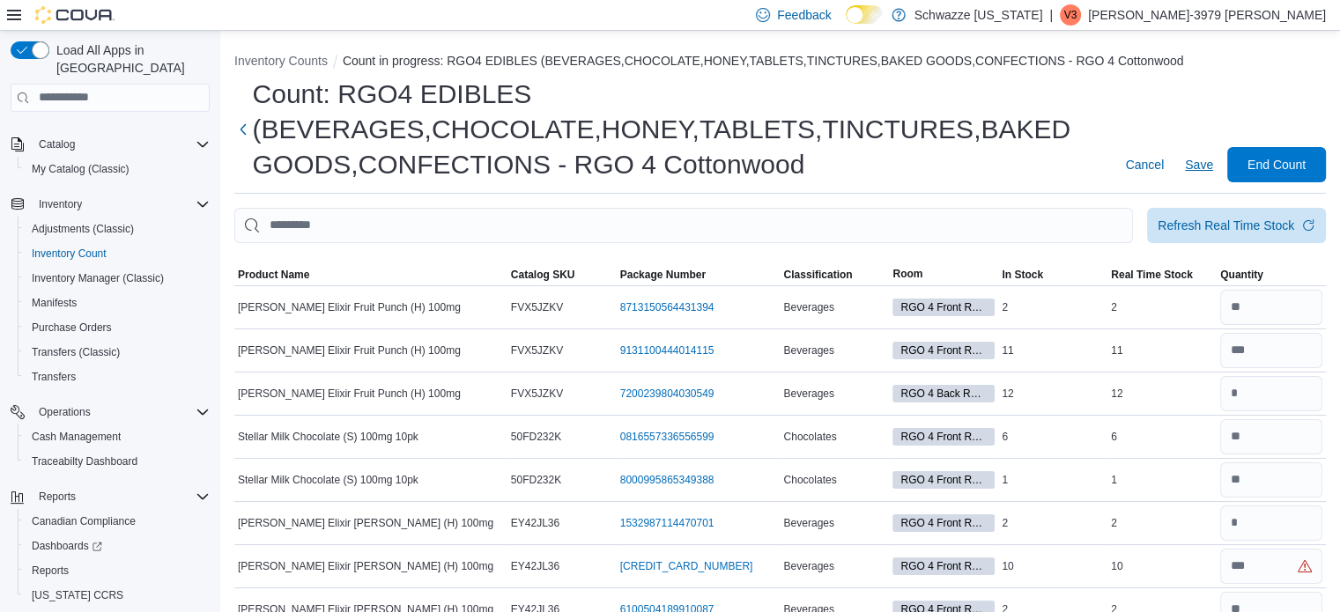
type input "**"
click at [1208, 165] on span "Save" at bounding box center [1199, 165] width 28 height 18
click at [1282, 390] on input "number" at bounding box center [1271, 393] width 102 height 35
type input "**"
click at [1213, 173] on span "Save" at bounding box center [1199, 165] width 28 height 18
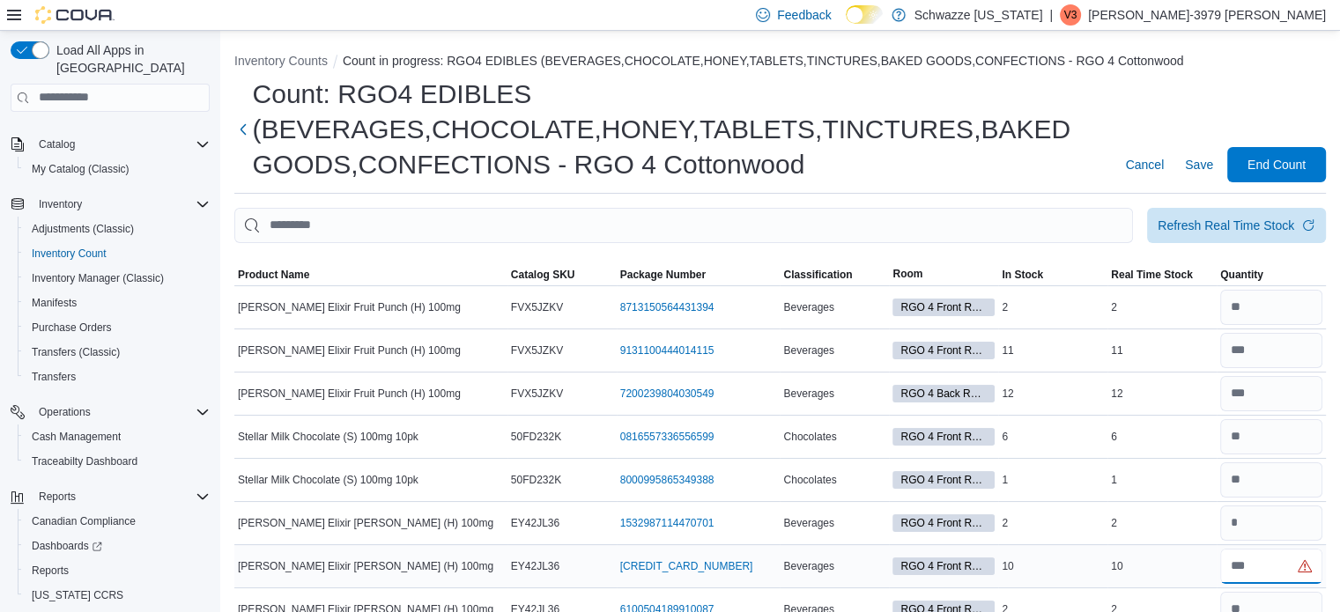
click at [1263, 559] on input "number" at bounding box center [1271, 566] width 102 height 35
type input "**"
click at [1213, 161] on span "Save" at bounding box center [1199, 165] width 28 height 18
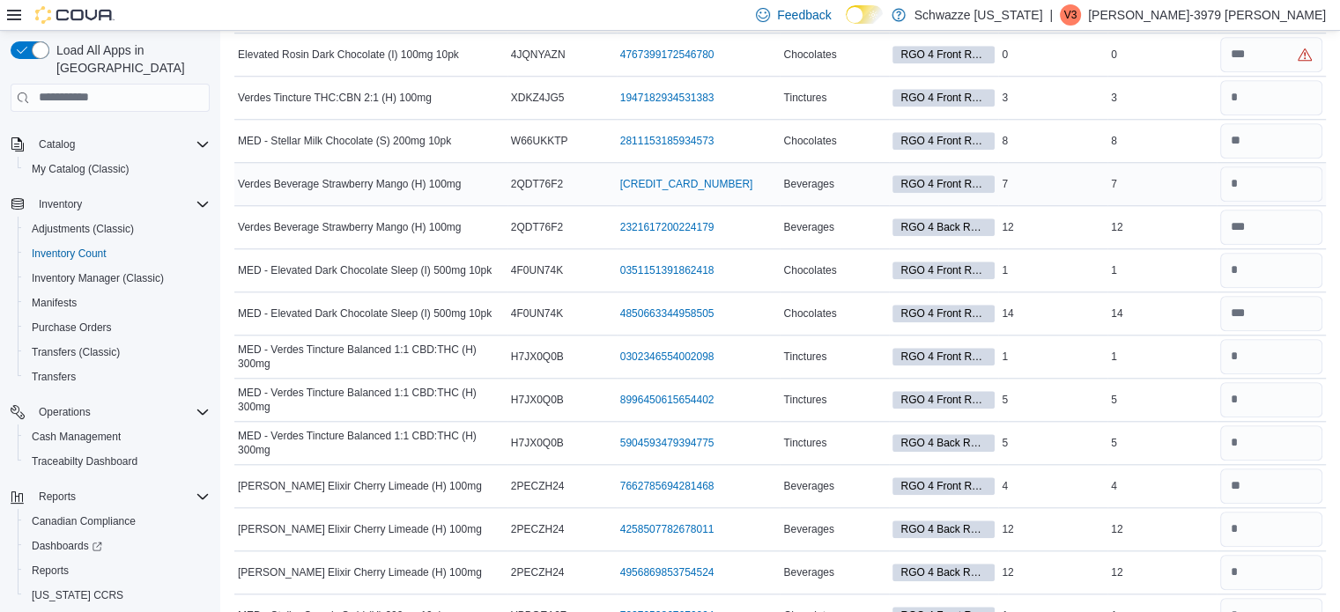
scroll to position [2149, 0]
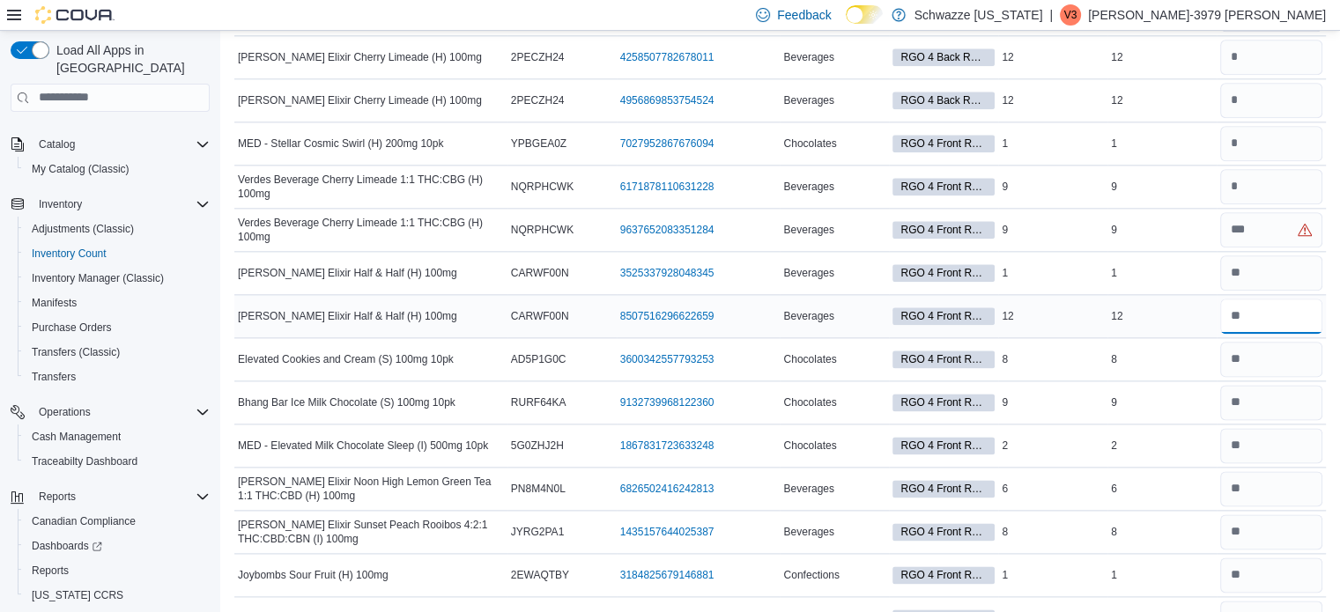
click at [1258, 309] on input "number" at bounding box center [1271, 316] width 102 height 35
type input "**"
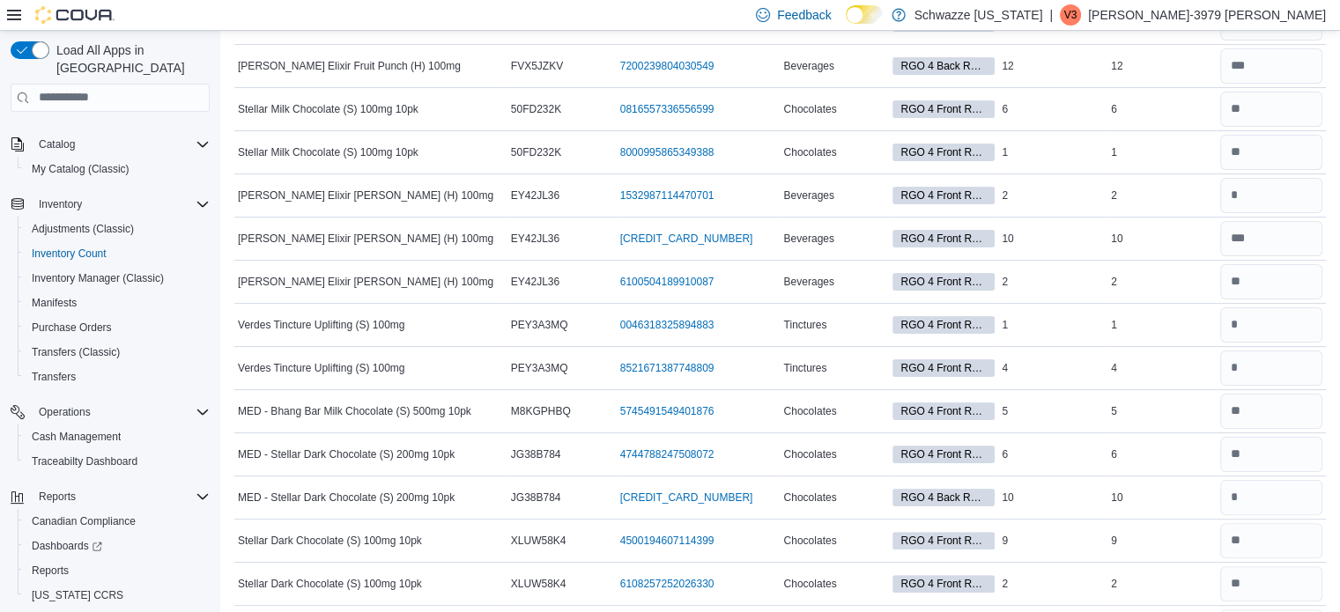
scroll to position [0, 0]
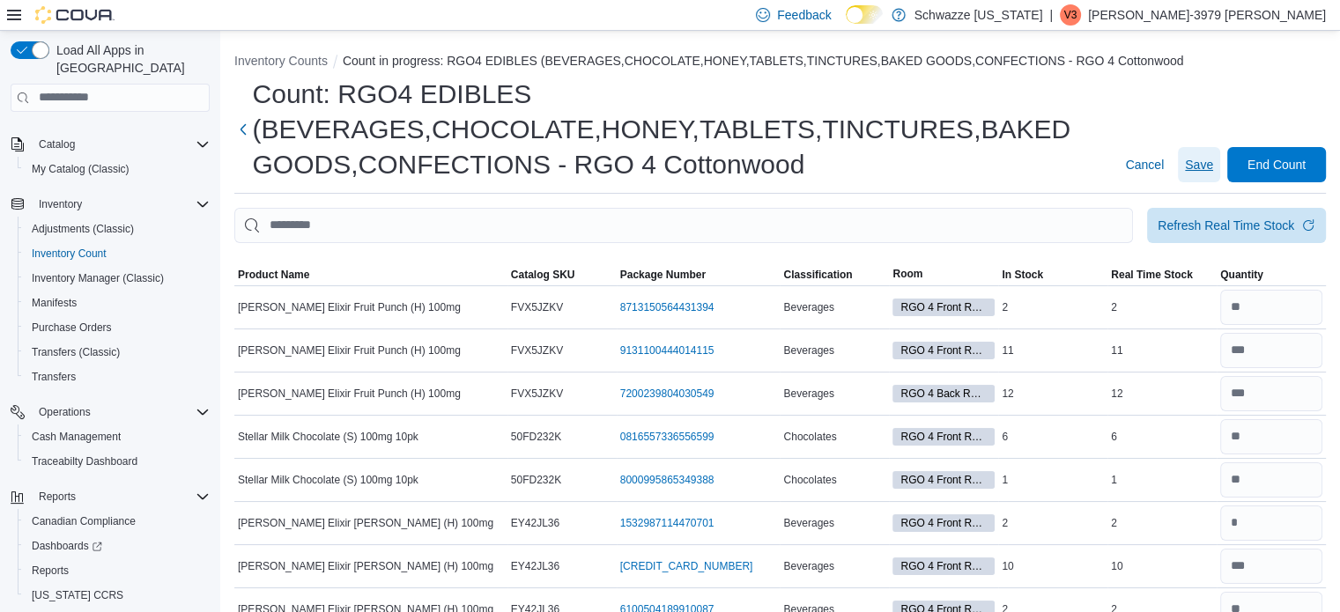
click at [1204, 158] on span "Save" at bounding box center [1199, 165] width 28 height 18
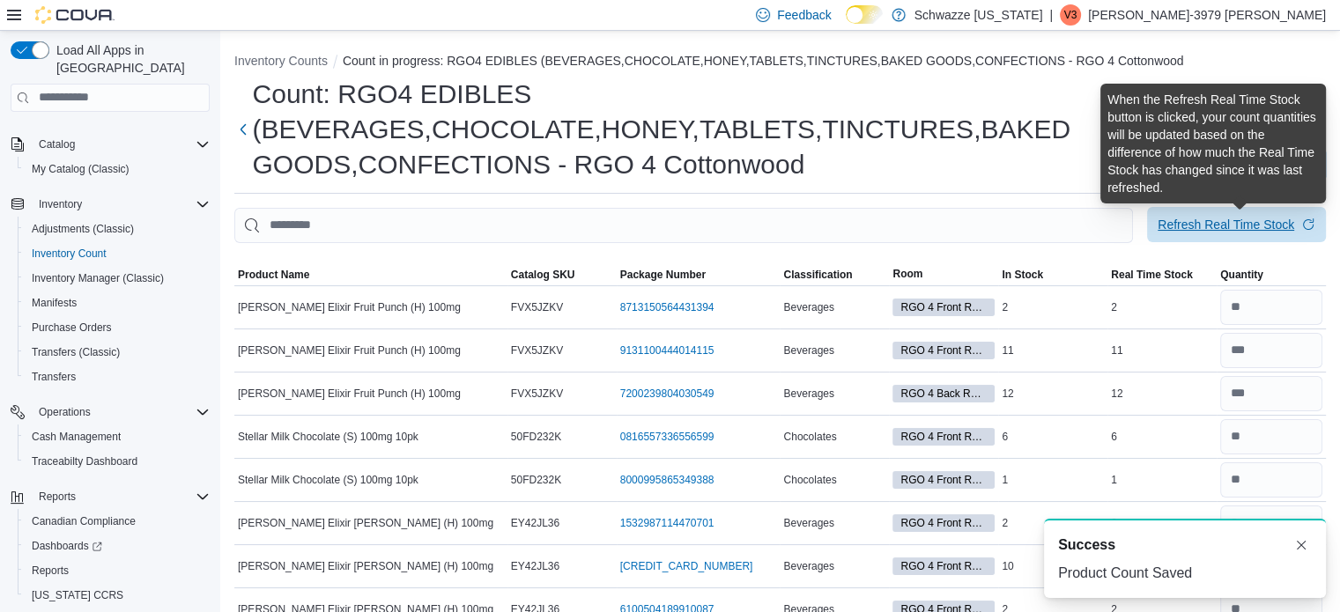
click at [1215, 217] on div "Refresh Real Time Stock" at bounding box center [1225, 225] width 137 height 18
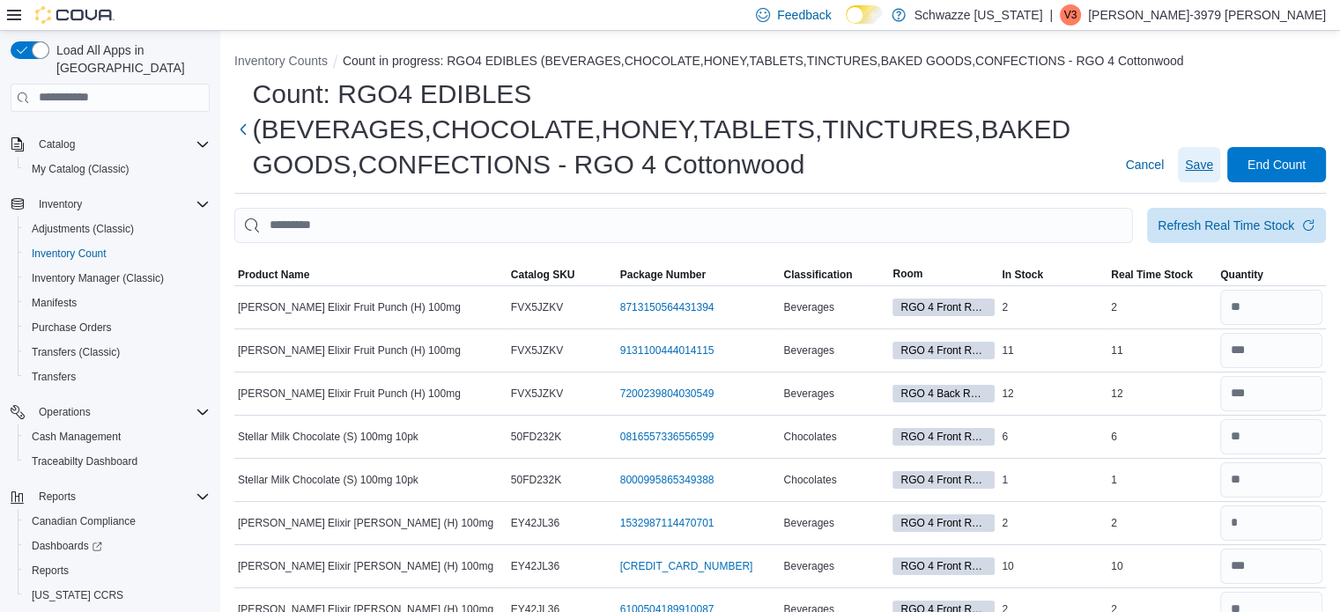
click at [1205, 164] on span "Save" at bounding box center [1199, 165] width 28 height 18
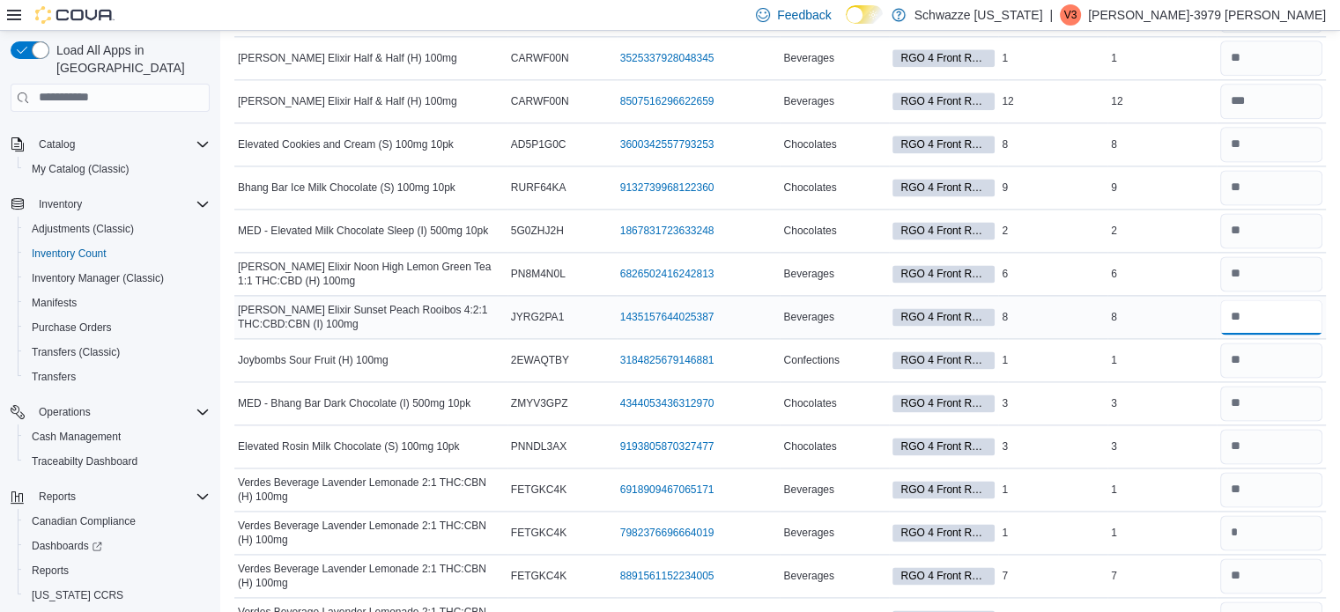
click at [1266, 310] on input "number" at bounding box center [1271, 316] width 102 height 35
type input "*"
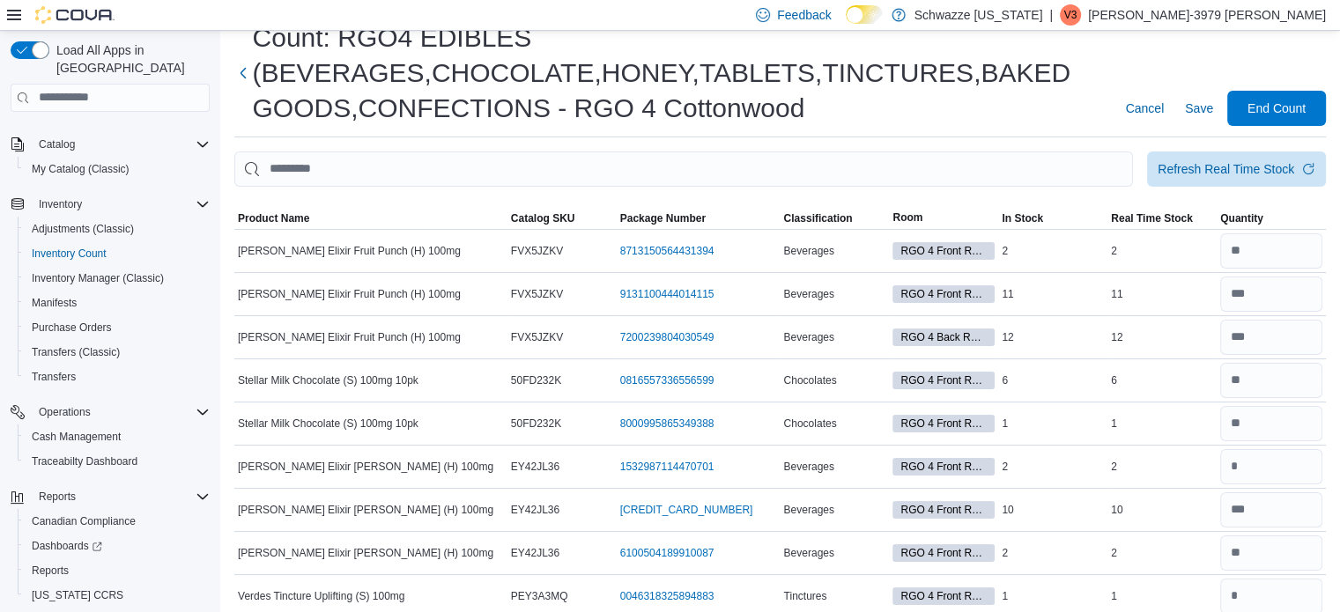
scroll to position [0, 0]
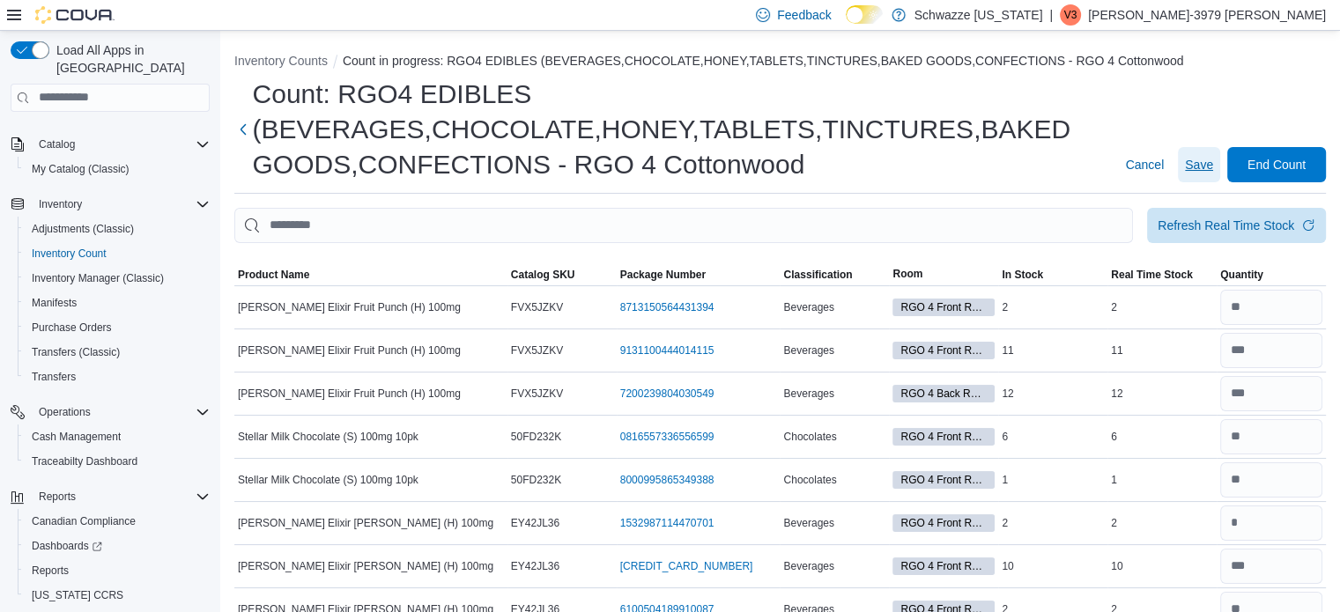
click at [1208, 157] on span "Save" at bounding box center [1199, 165] width 28 height 18
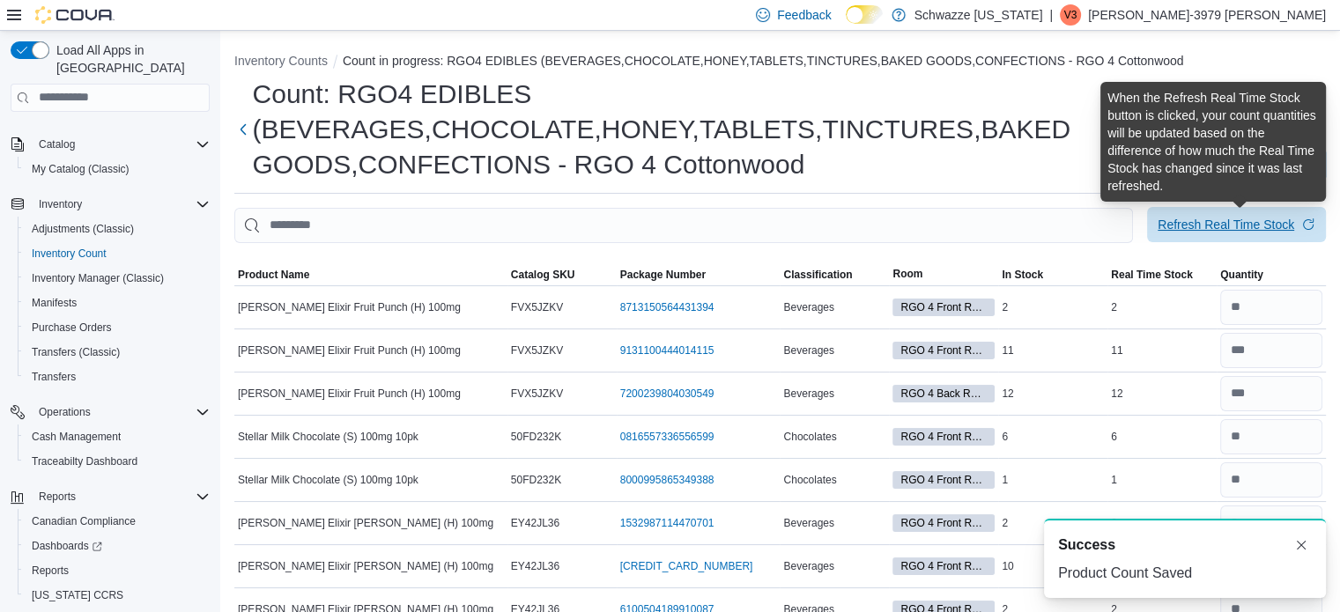
click at [1215, 221] on div "Refresh Real Time Stock" at bounding box center [1225, 225] width 137 height 18
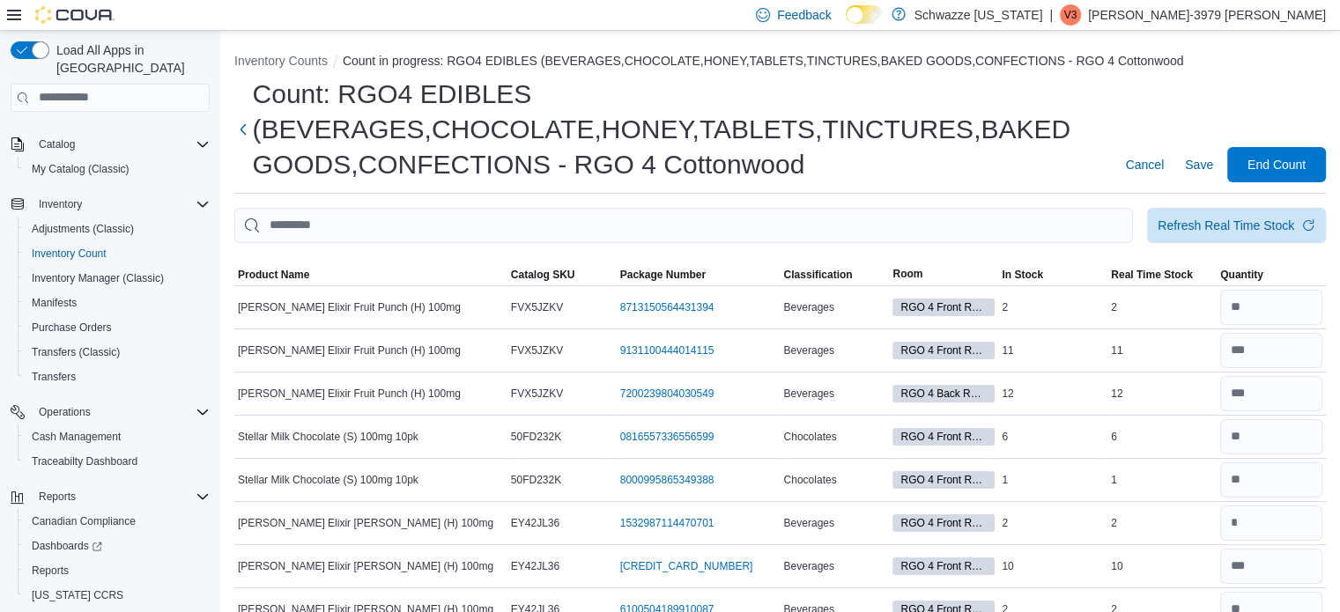
scroll to position [516, 0]
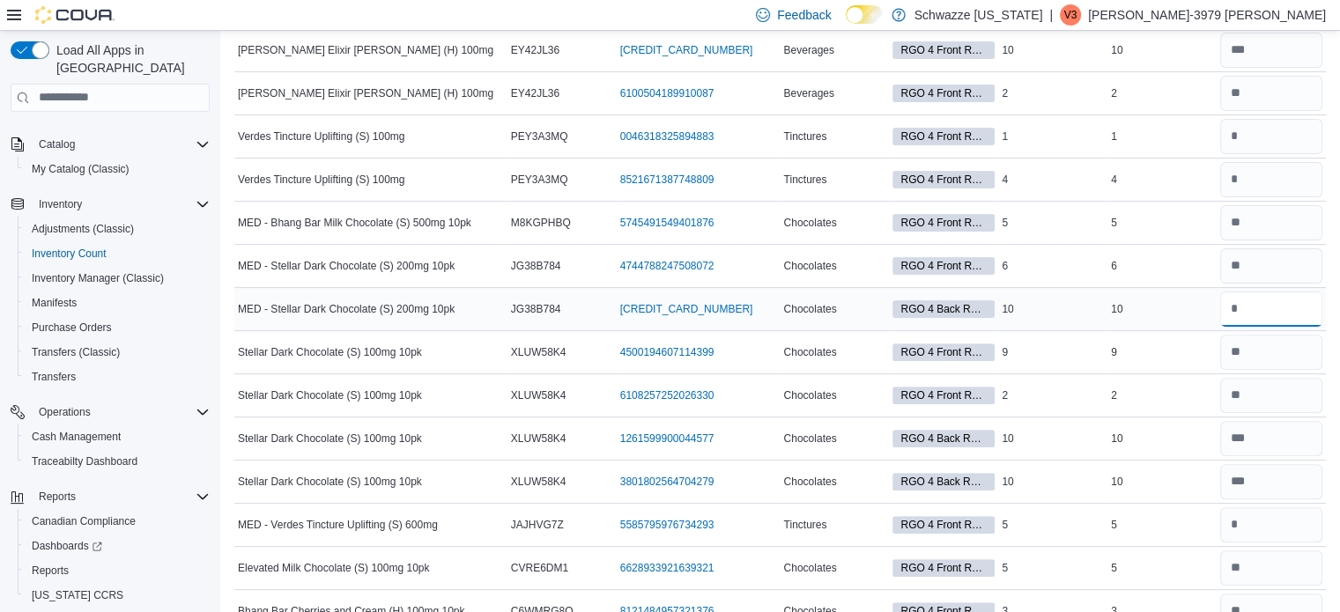
click at [1272, 305] on input "number" at bounding box center [1271, 309] width 102 height 35
type input "**"
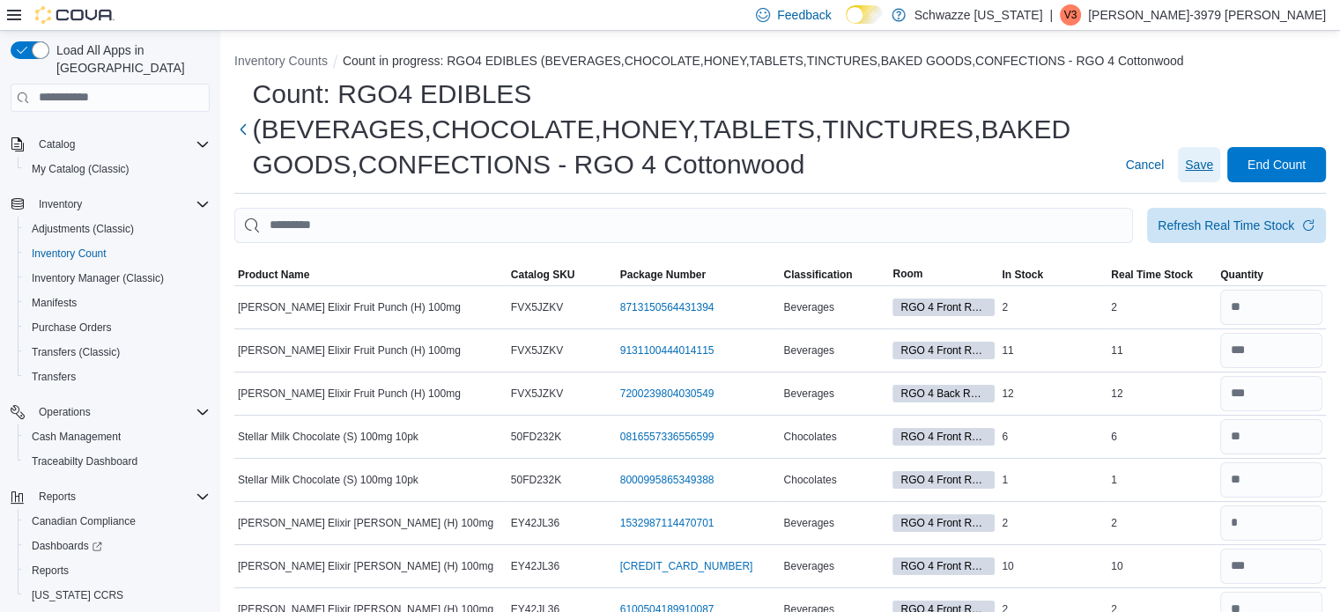
click at [1209, 161] on span "Save" at bounding box center [1199, 165] width 28 height 18
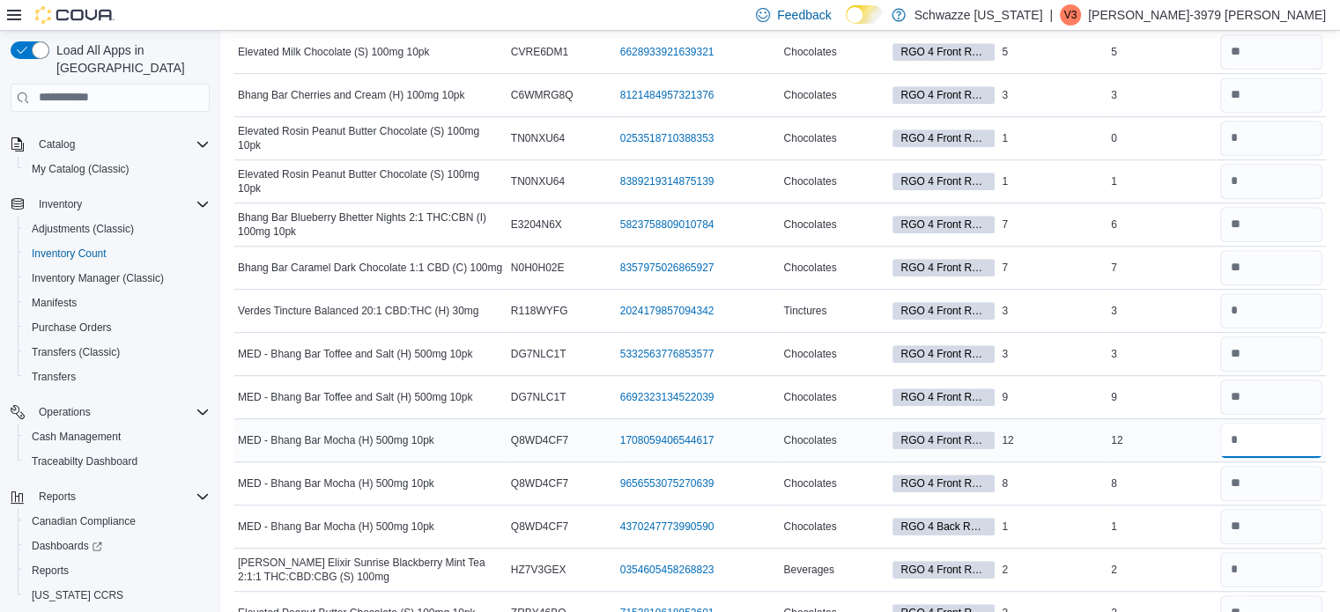
click at [1265, 432] on input "number" at bounding box center [1271, 440] width 102 height 35
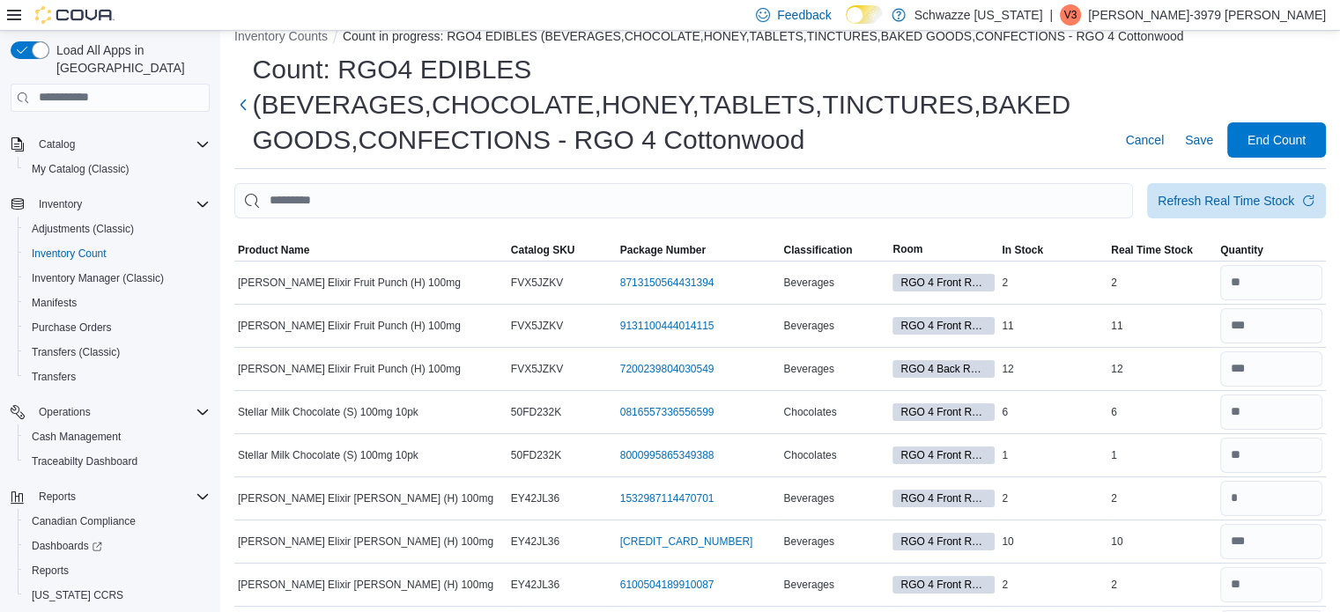
scroll to position [0, 0]
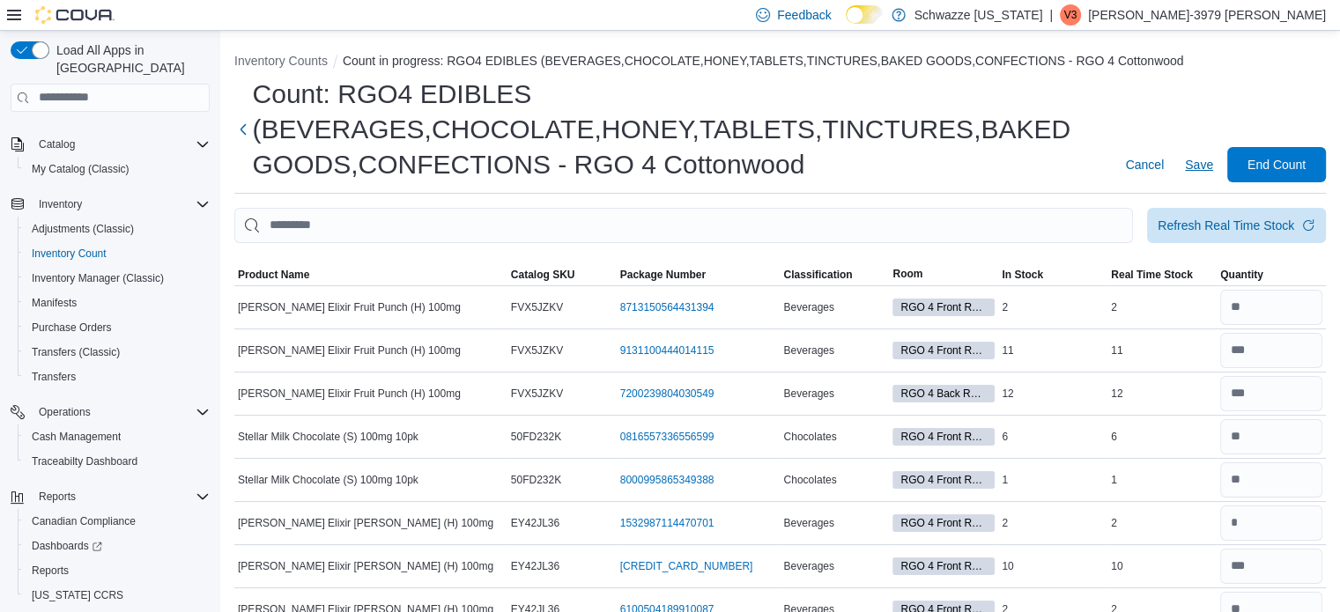
type input "**"
click at [1213, 166] on span "Save" at bounding box center [1199, 165] width 28 height 18
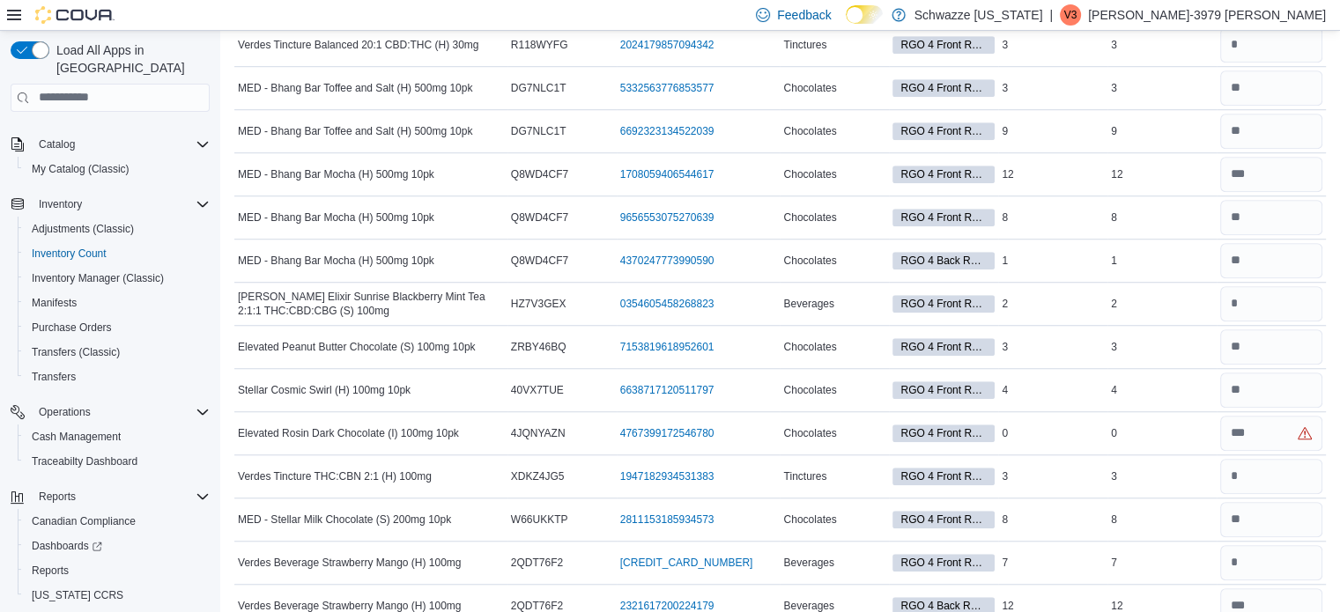
scroll to position [1299, 0]
click at [1296, 461] on input "number" at bounding box center [1271, 475] width 102 height 35
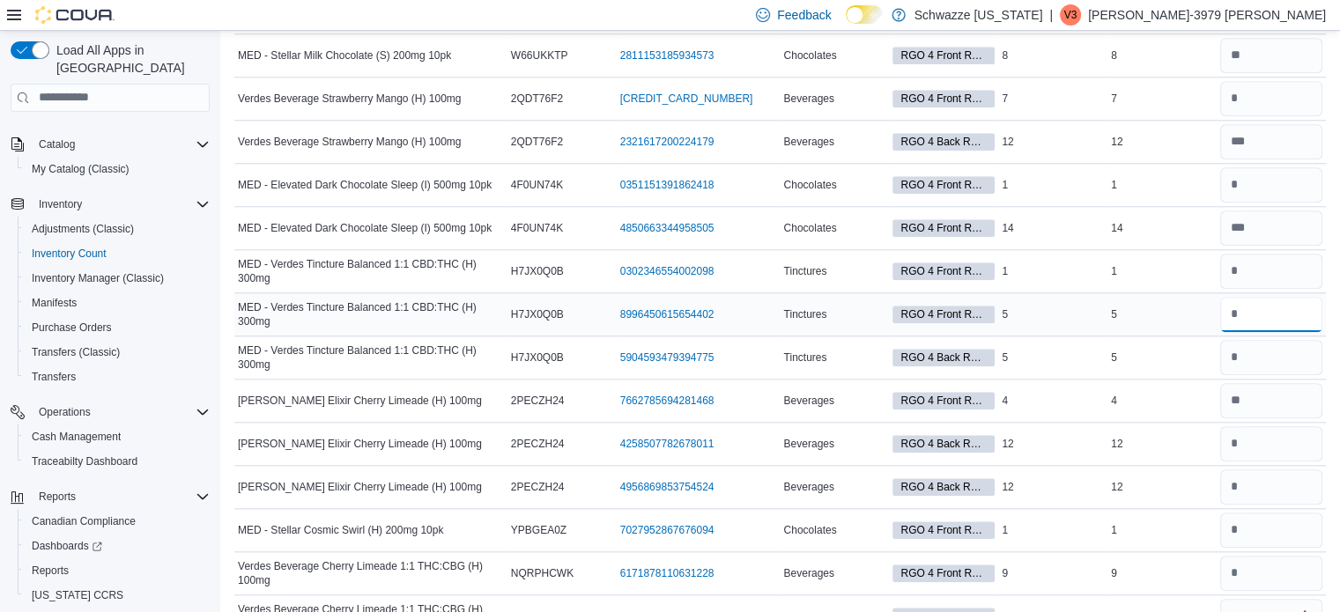
click at [1254, 306] on input "number" at bounding box center [1271, 314] width 102 height 35
type input "*"
click at [1261, 306] on input "number" at bounding box center [1271, 314] width 102 height 35
type input "*"
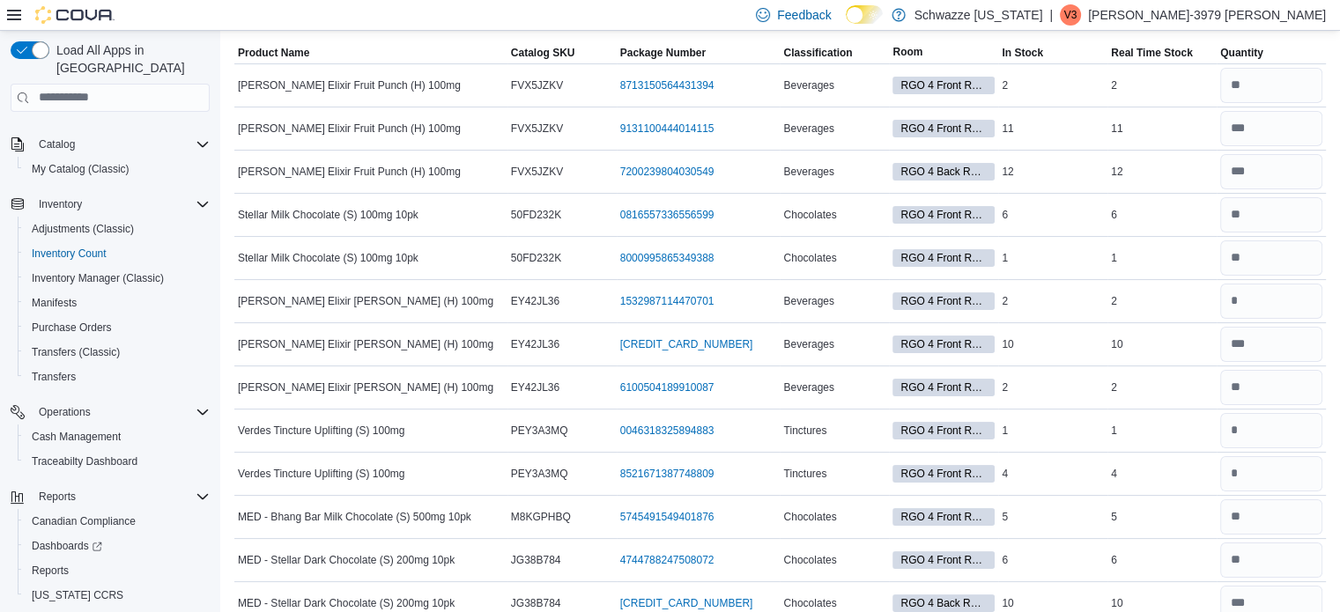
scroll to position [0, 0]
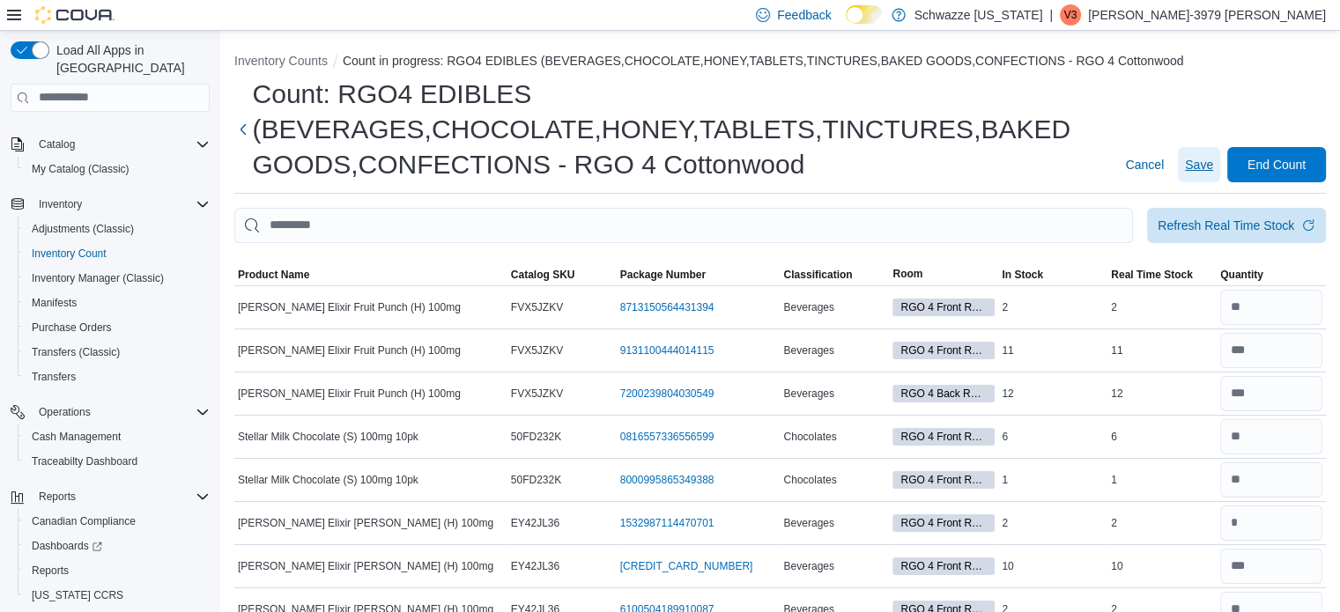
click at [1207, 164] on span "Save" at bounding box center [1199, 165] width 28 height 18
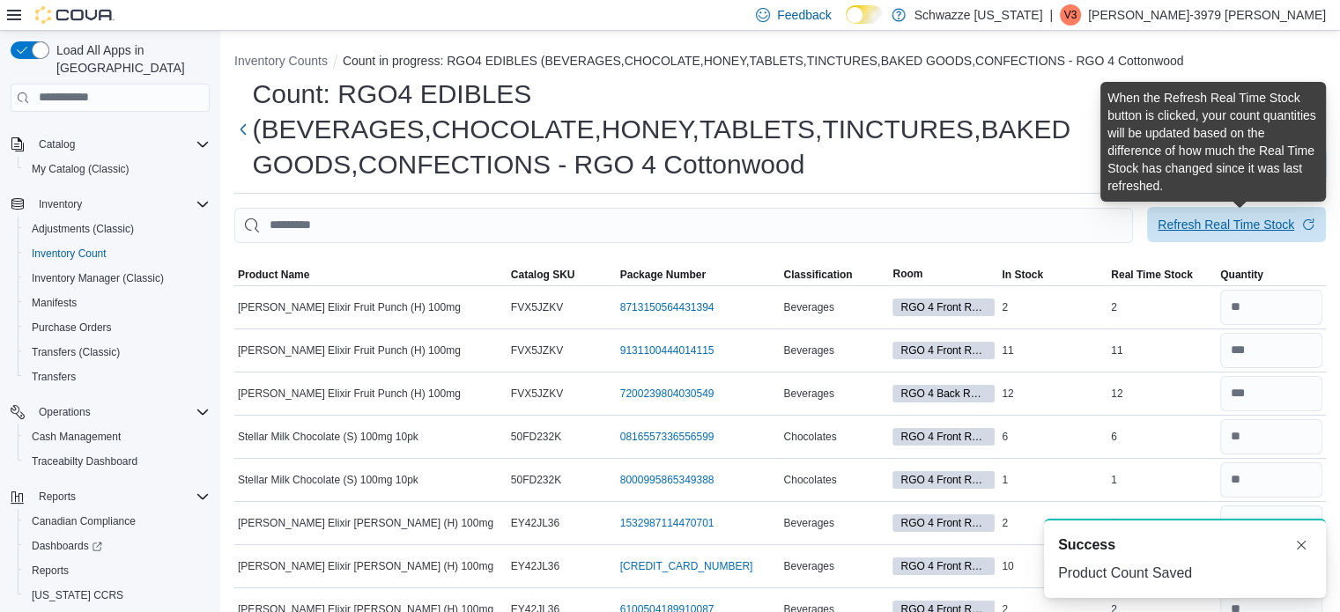
click at [1214, 225] on div "Refresh Real Time Stock" at bounding box center [1225, 225] width 137 height 18
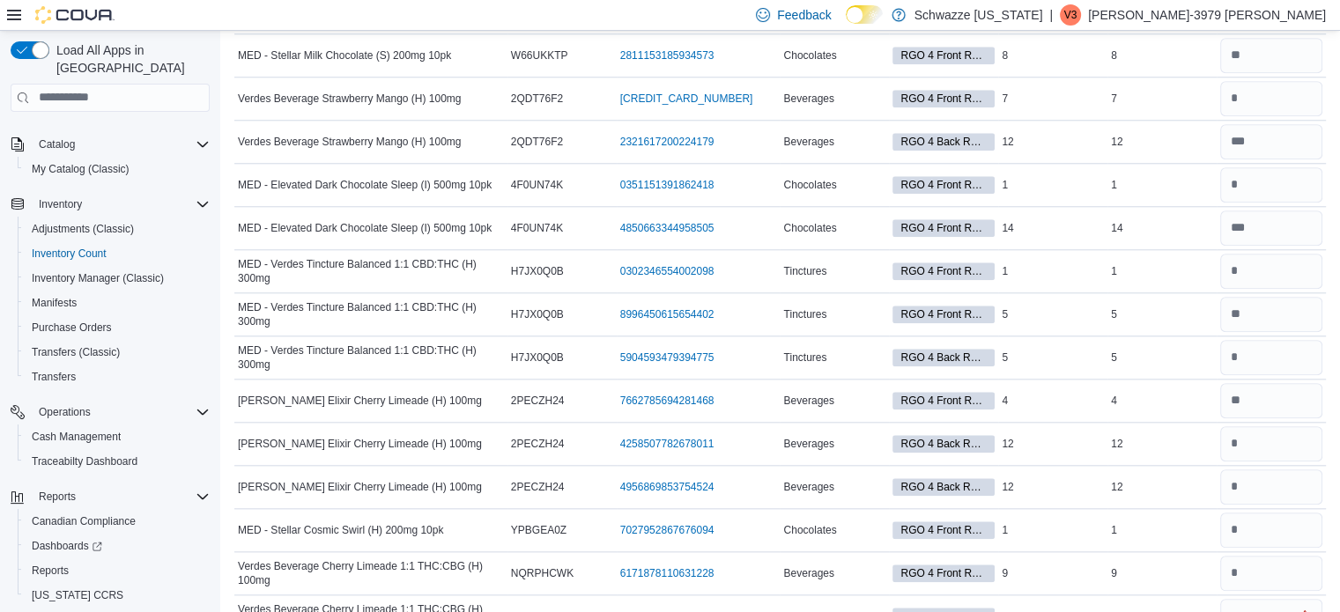
scroll to position [388, 0]
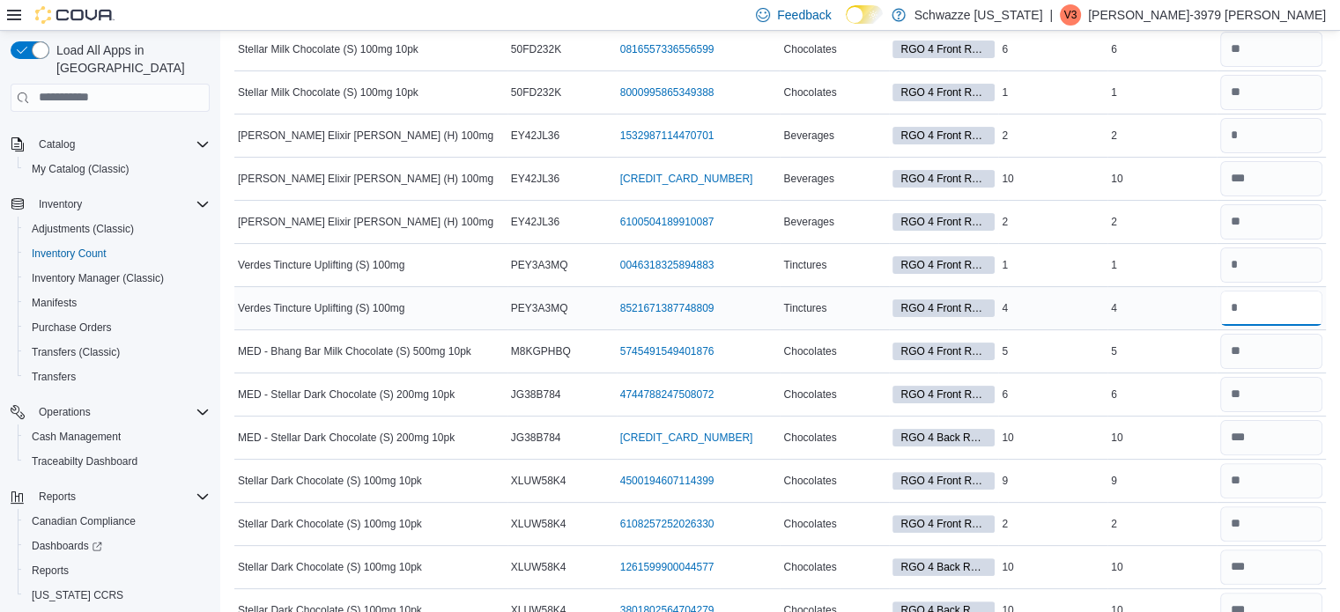
click at [1271, 302] on input "number" at bounding box center [1271, 308] width 102 height 35
type input "*"
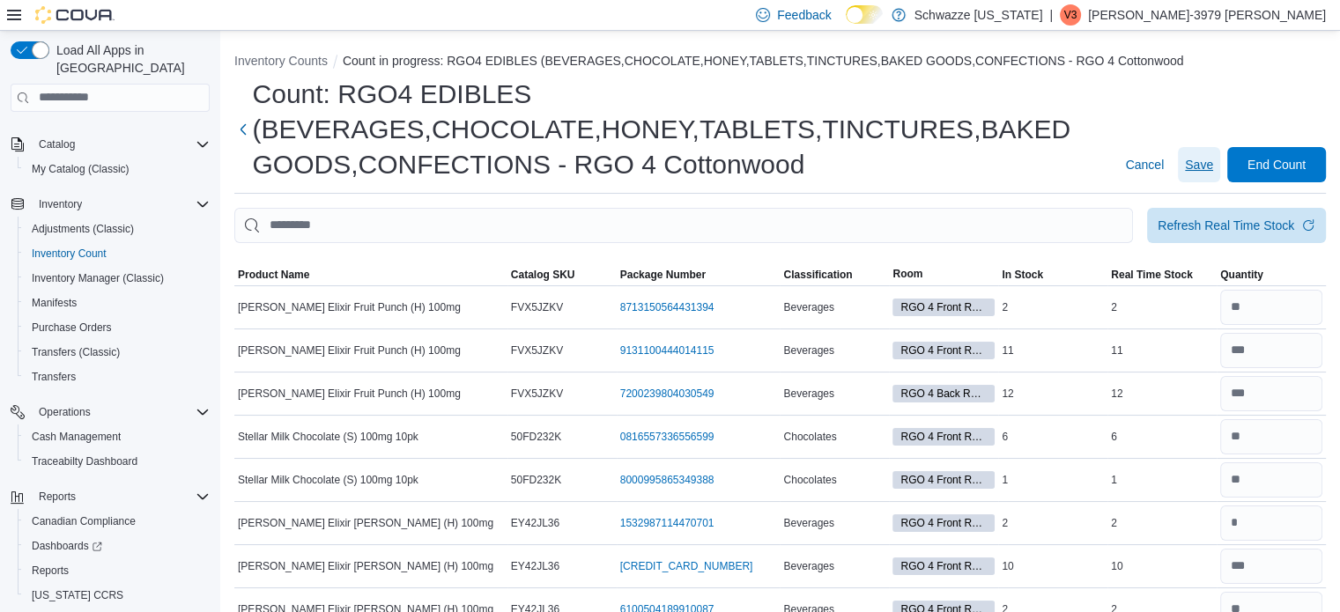
click at [1209, 166] on span "Save" at bounding box center [1199, 165] width 28 height 18
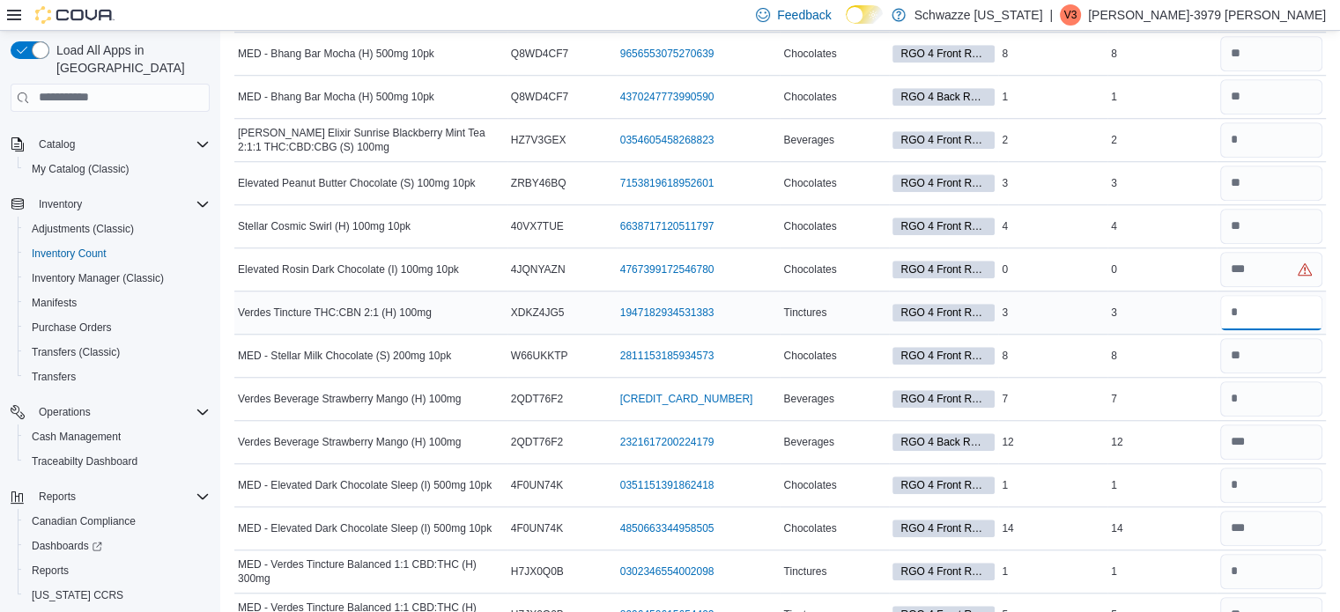
click at [1258, 306] on input "number" at bounding box center [1271, 312] width 102 height 35
type input "*"
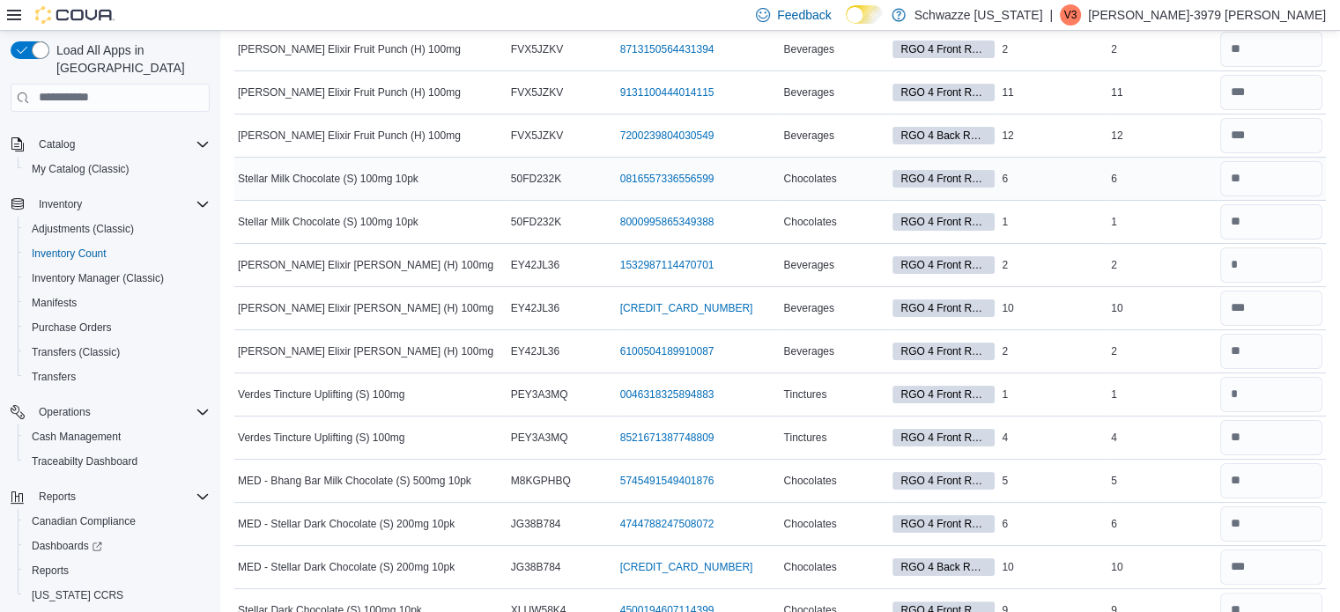
scroll to position [0, 0]
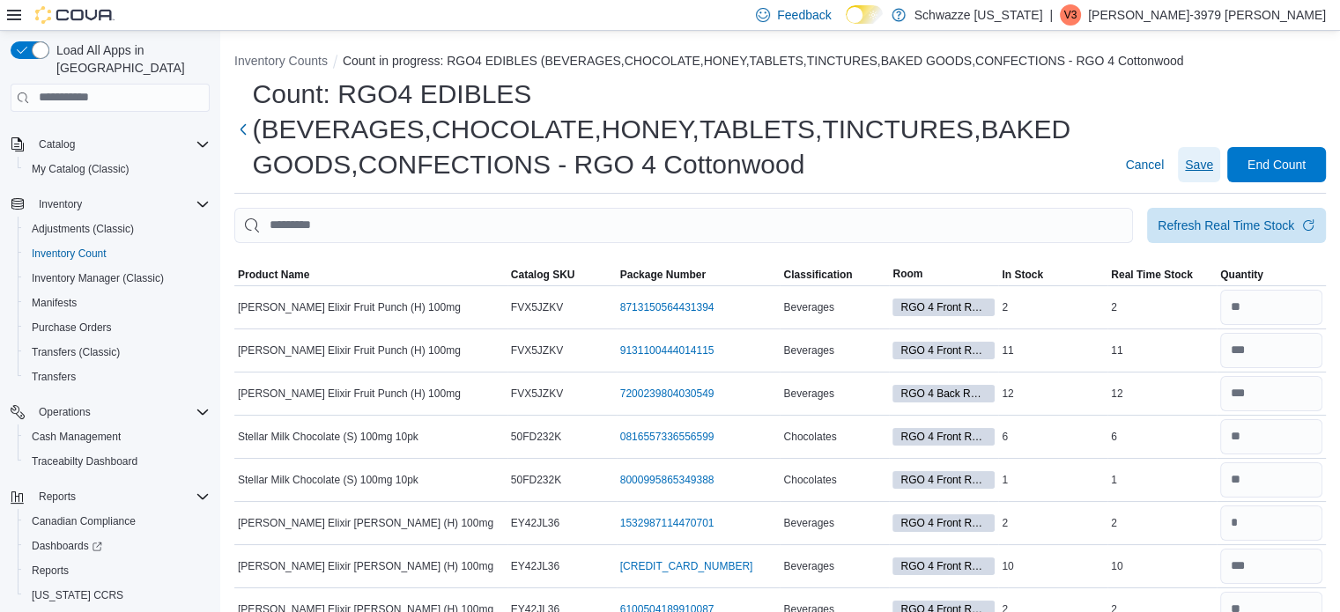
click at [1213, 169] on span "Save" at bounding box center [1199, 165] width 28 height 18
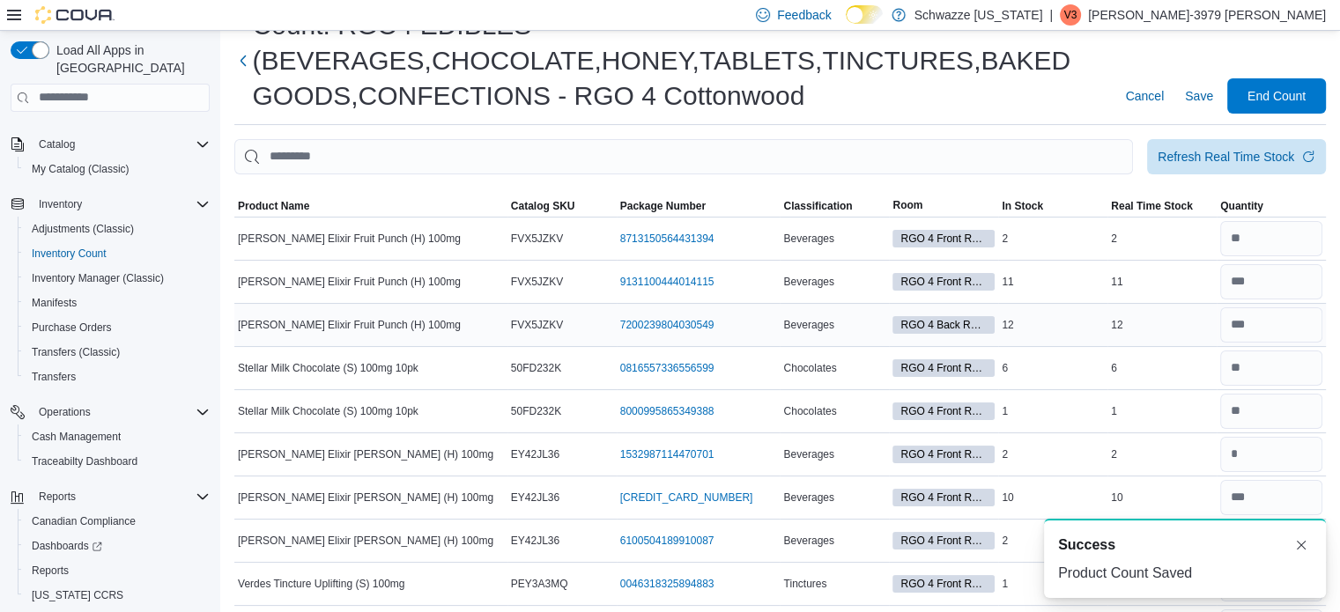
scroll to position [97, 0]
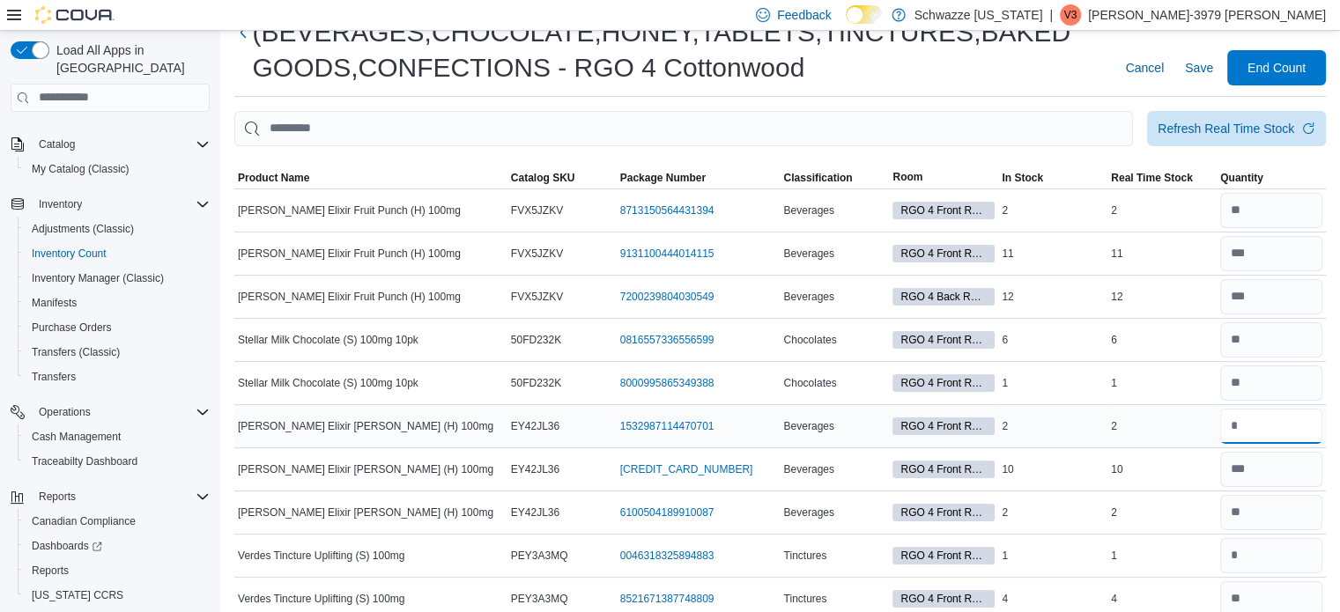
click at [1261, 422] on input "number" at bounding box center [1271, 426] width 102 height 35
type input "*"
click at [1213, 70] on span "Save" at bounding box center [1199, 68] width 28 height 18
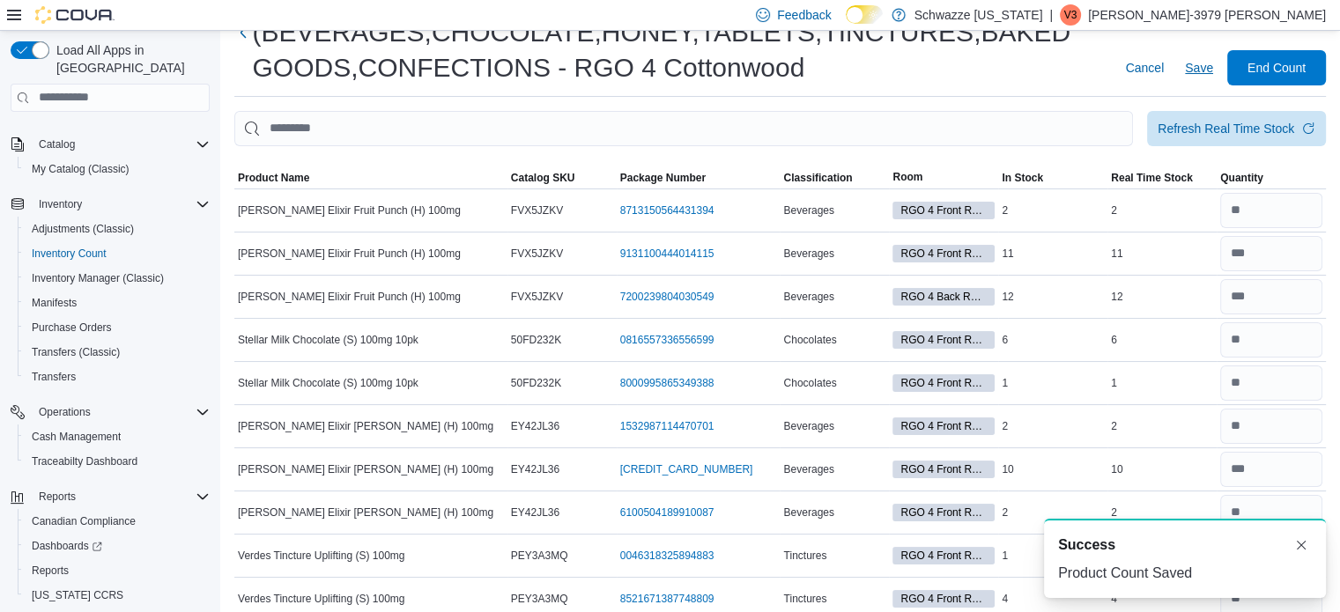
scroll to position [0, 0]
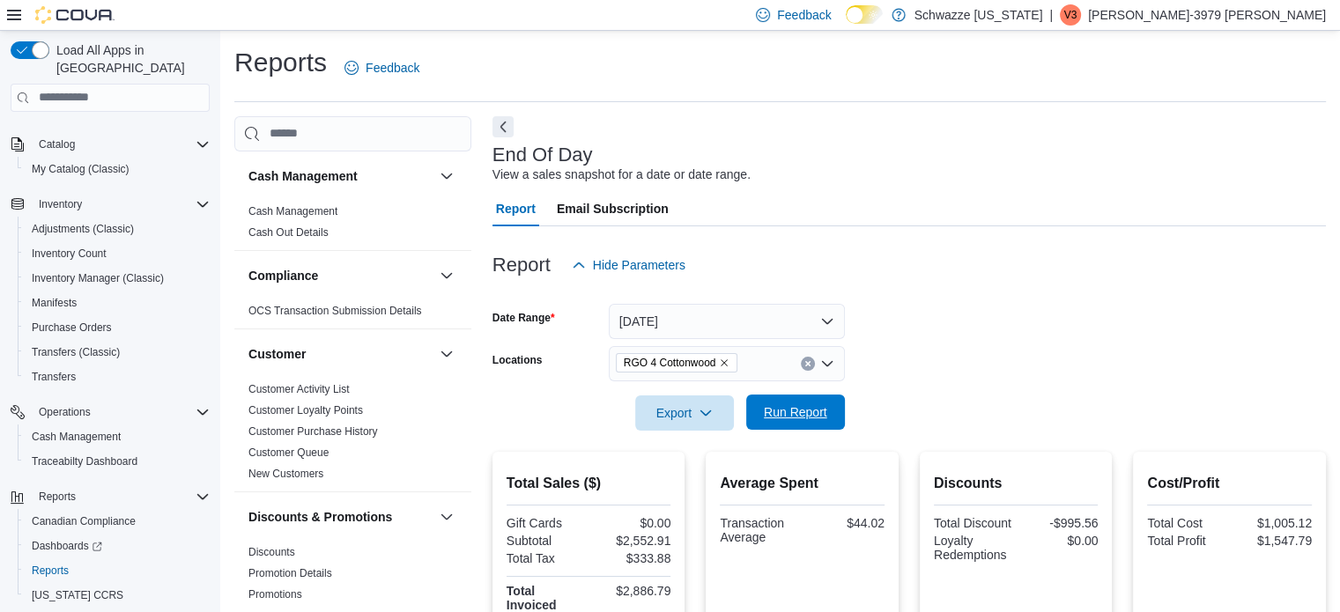
click at [789, 398] on span "Run Report" at bounding box center [796, 412] width 78 height 35
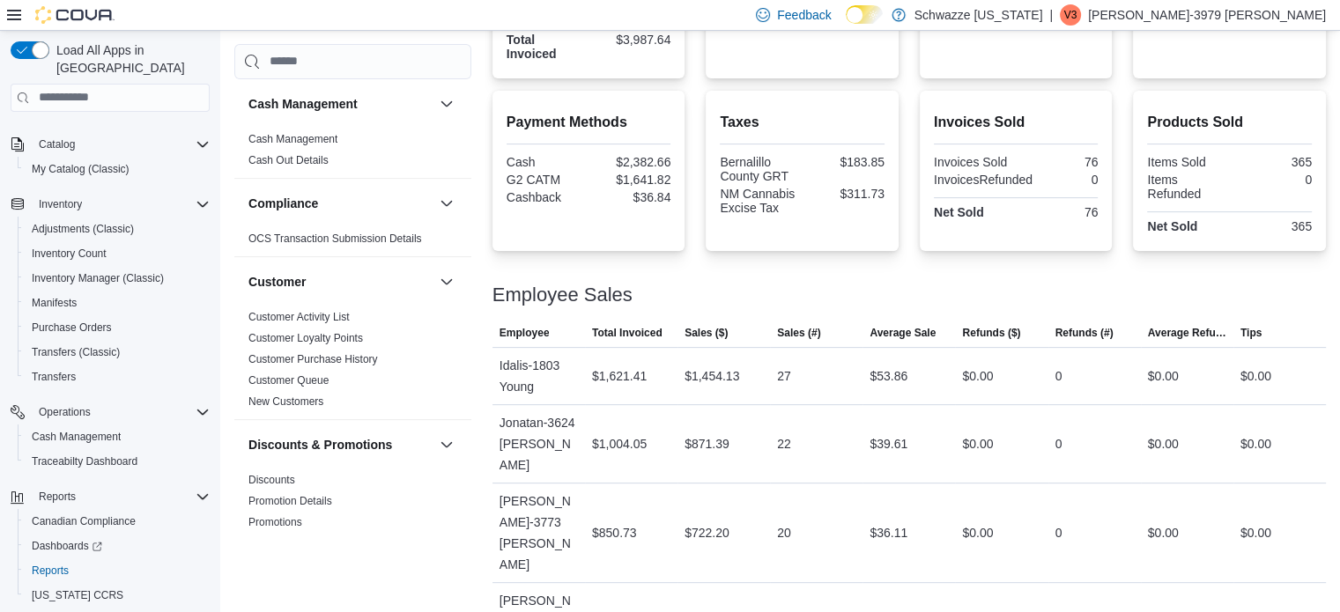
scroll to position [607, 0]
